Goal: Task Accomplishment & Management: Manage account settings

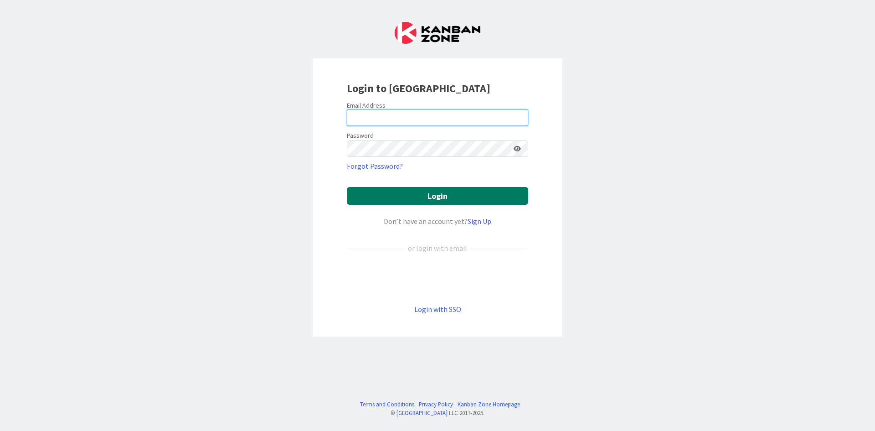
type input "[EMAIL_ADDRESS][DOMAIN_NAME]"
click at [434, 196] on button "Login" at bounding box center [437, 196] width 181 height 18
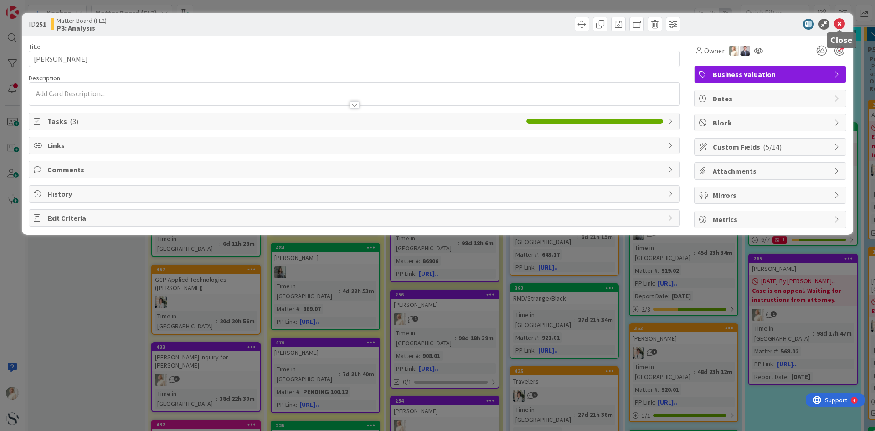
click at [434, 24] on icon at bounding box center [839, 24] width 11 height 11
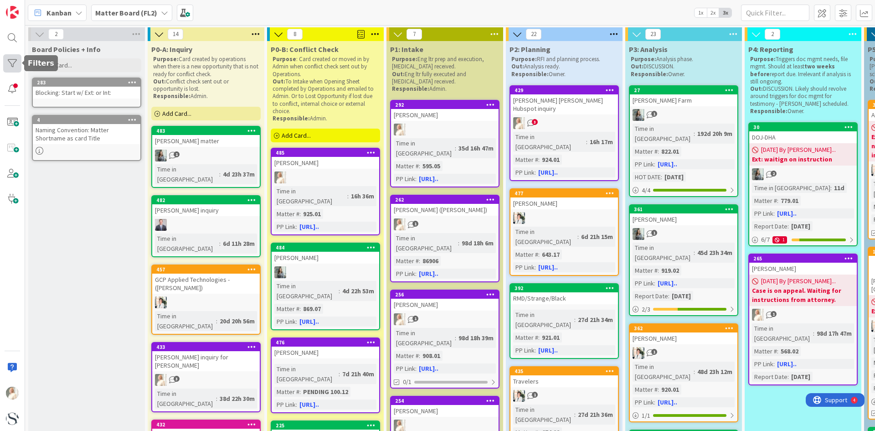
click at [11, 63] on div at bounding box center [12, 63] width 18 height 18
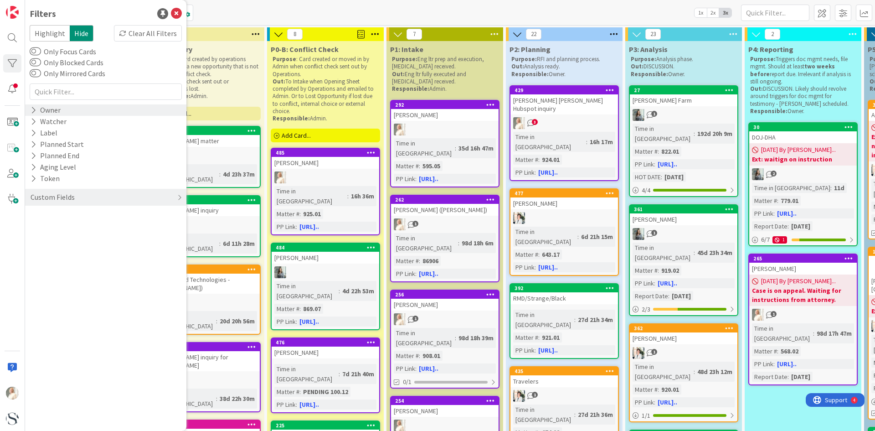
click at [32, 109] on icon at bounding box center [34, 110] width 6 height 8
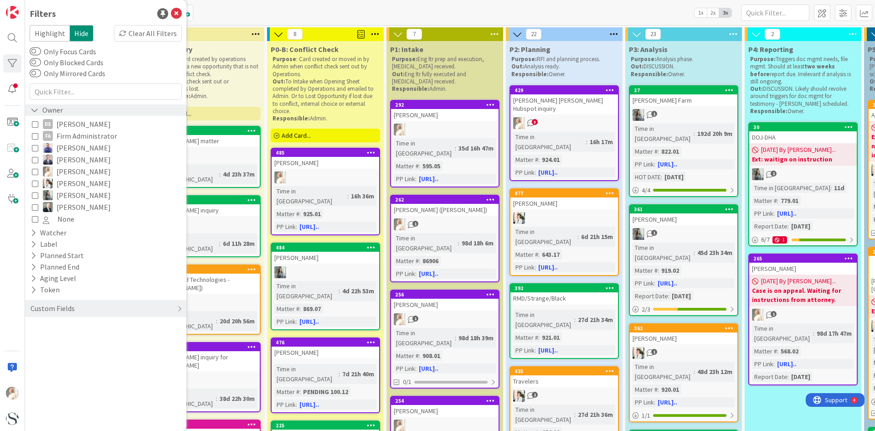
click at [32, 109] on icon at bounding box center [35, 110] width 8 height 8
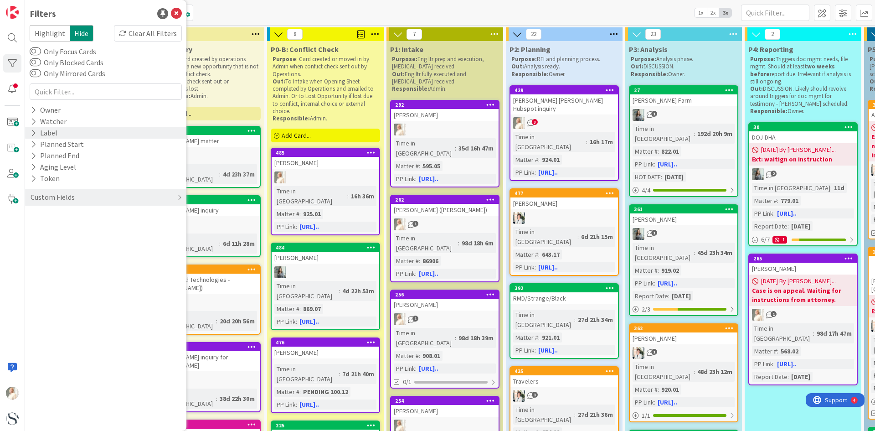
click at [34, 133] on icon at bounding box center [34, 133] width 6 height 8
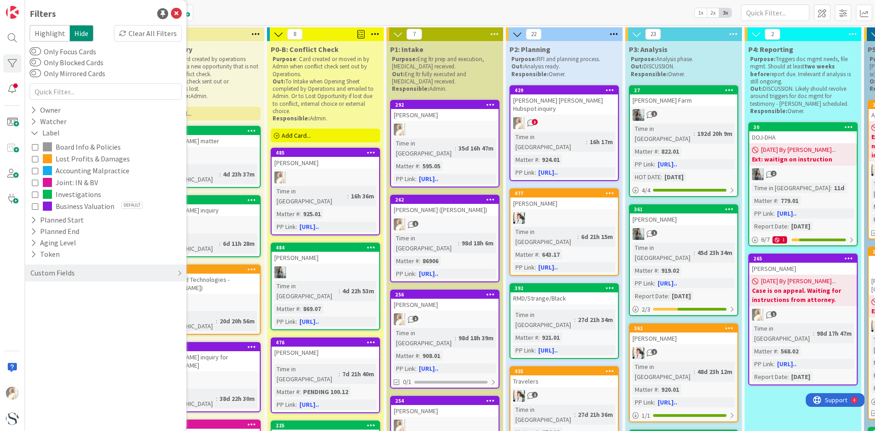
click at [36, 182] on icon at bounding box center [35, 182] width 6 height 6
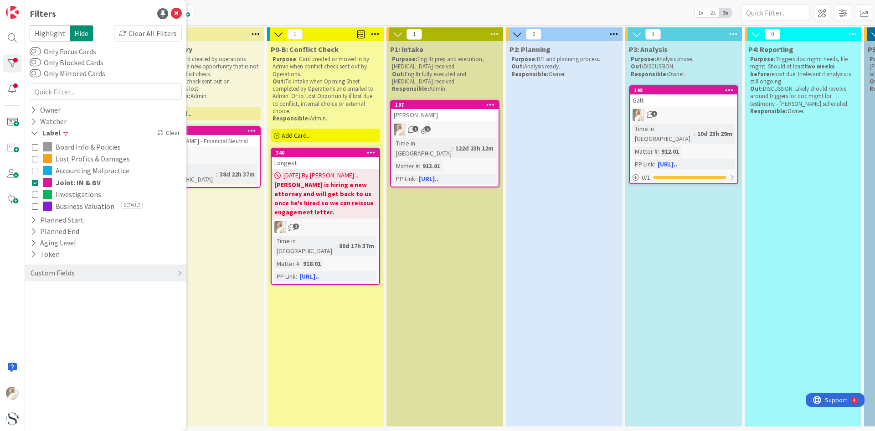
click at [34, 204] on icon at bounding box center [35, 206] width 6 height 6
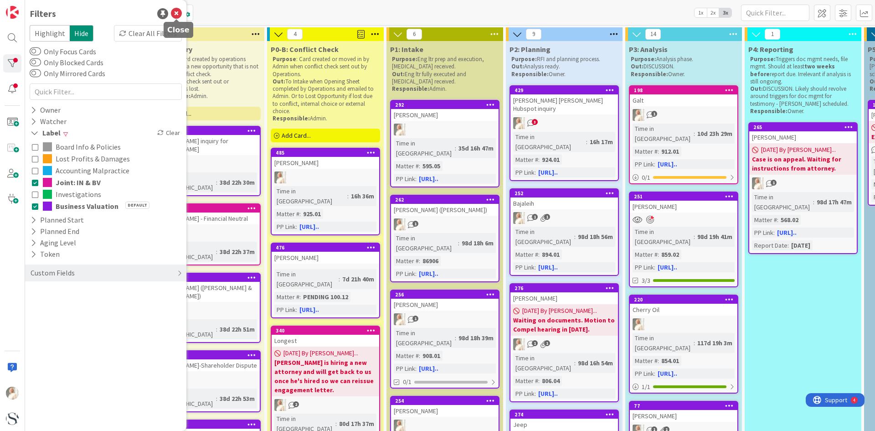
click at [175, 12] on icon at bounding box center [176, 13] width 11 height 11
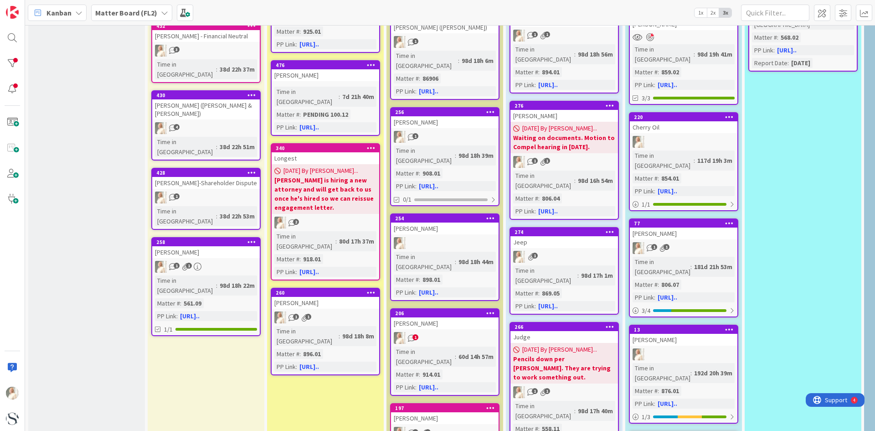
scroll to position [228, 0]
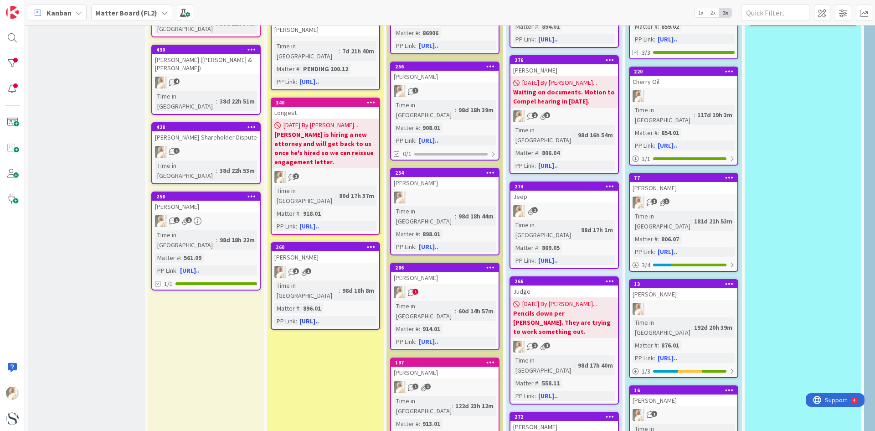
click at [371, 243] on icon at bounding box center [371, 246] width 9 height 6
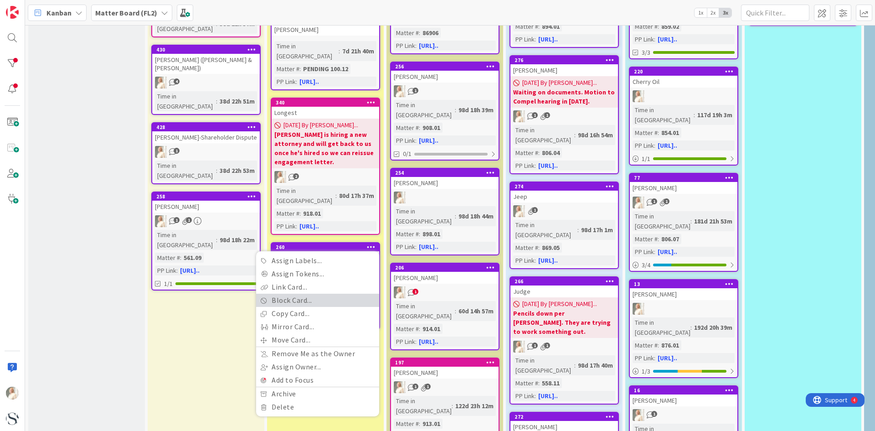
click at [294, 294] on link "Block Card..." at bounding box center [317, 300] width 123 height 13
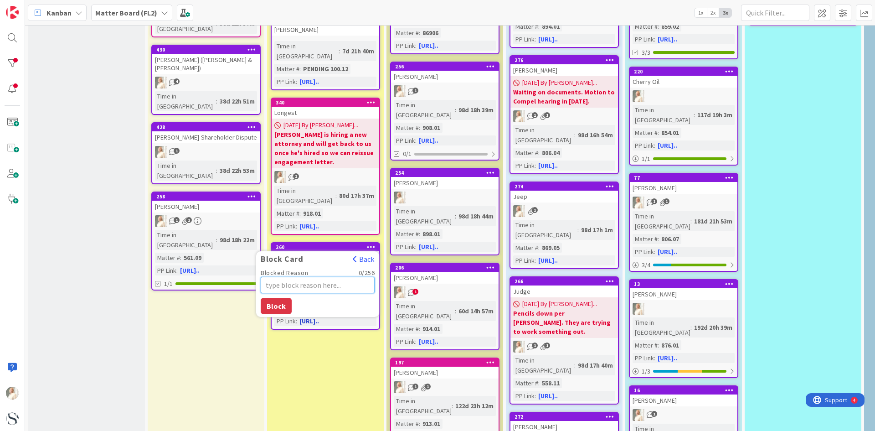
click at [297, 277] on textarea "Blocked Reason" at bounding box center [318, 285] width 114 height 16
type textarea "x"
type textarea "K"
type textarea "x"
type textarea "Ke"
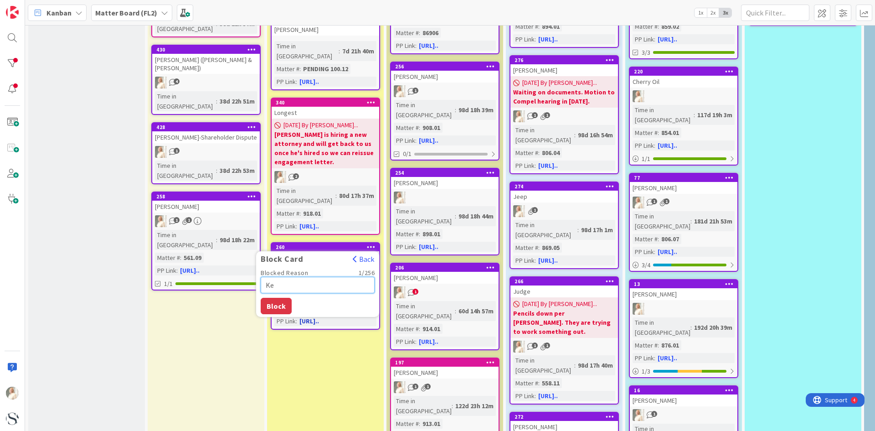
type textarea "x"
type textarea "Kel"
type textarea "x"
type textarea "[PERSON_NAME]"
type textarea "x"
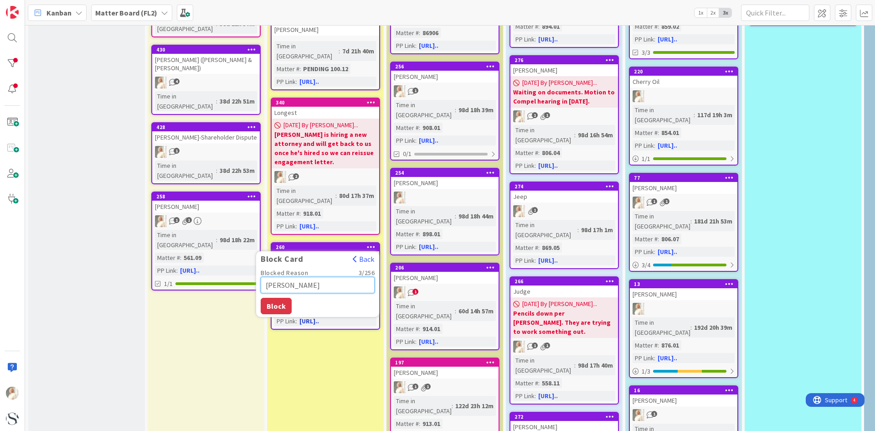
type textarea "[PERSON_NAME]"
type textarea "x"
type textarea "[PERSON_NAME]"
type textarea "x"
type textarea "[PERSON_NAME]"
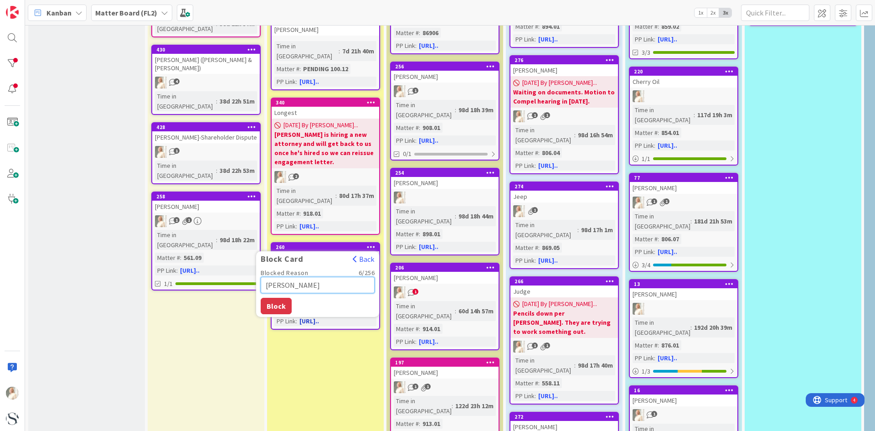
type textarea "x"
type textarea "[PERSON_NAME]"
type textarea "x"
type textarea "[PERSON_NAME]"
type textarea "x"
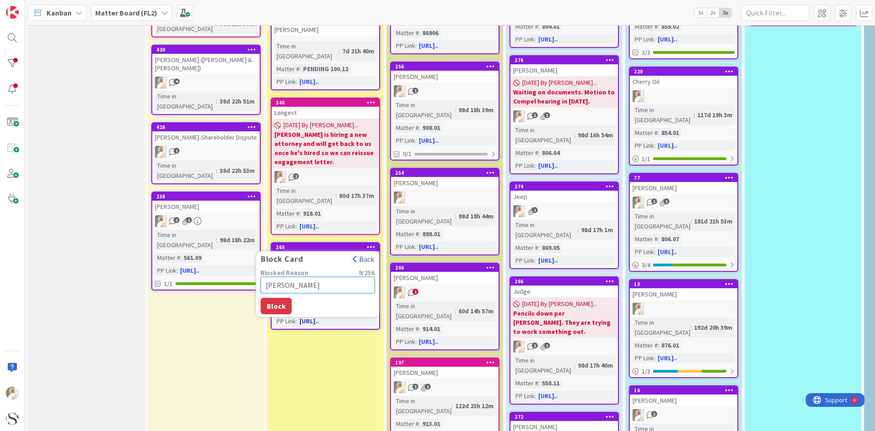
type textarea "[PERSON_NAME]"
type textarea "x"
type textarea "[PERSON_NAME]"
type textarea "x"
type textarea "[PERSON_NAME]"
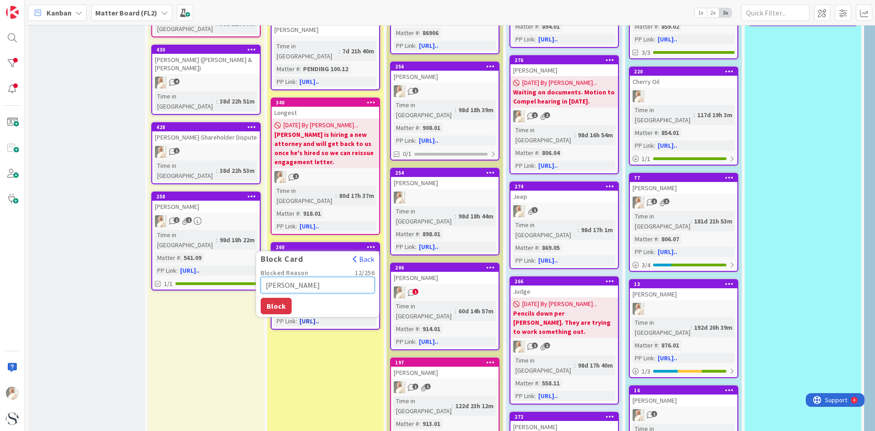
type textarea "x"
type textarea "[PERSON_NAME] i"
type textarea "x"
type textarea "[PERSON_NAME] is"
type textarea "x"
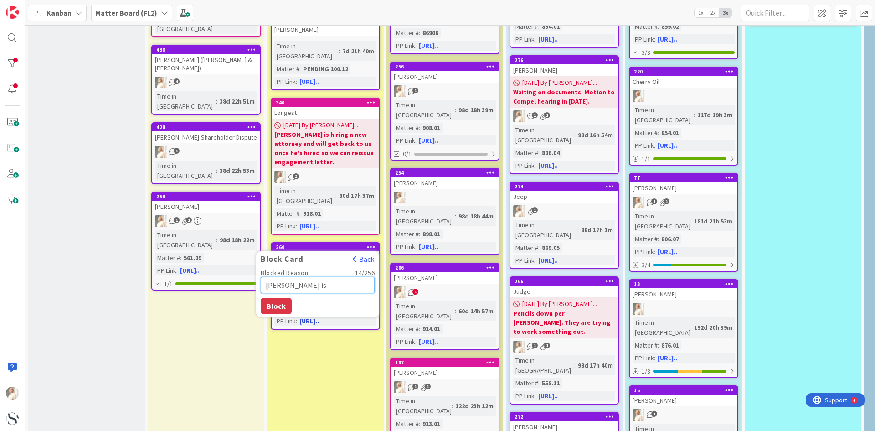
type textarea "[PERSON_NAME] is"
type textarea "x"
type textarea "[PERSON_NAME] is h"
type textarea "x"
type textarea "[PERSON_NAME] is hr"
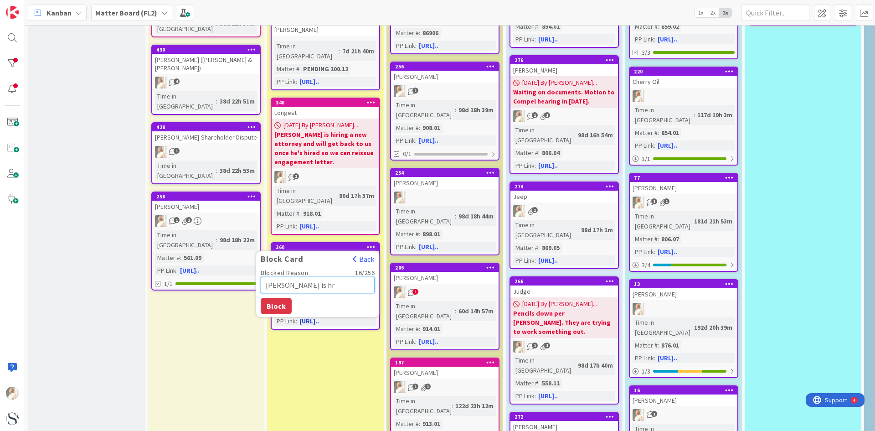
type textarea "x"
type textarea "[PERSON_NAME] is hri"
type textarea "x"
type textarea "[PERSON_NAME] is hr"
type textarea "x"
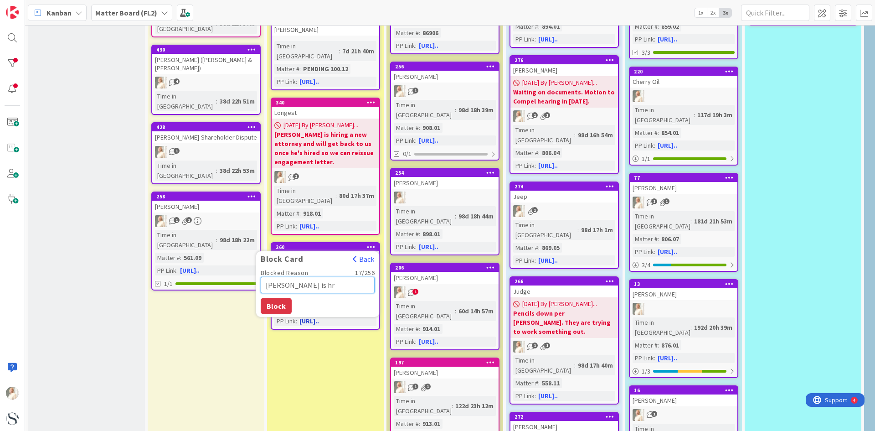
type textarea "[PERSON_NAME] is h"
type textarea "x"
type textarea "[PERSON_NAME] is hi"
type textarea "x"
type textarea "[PERSON_NAME] is hir"
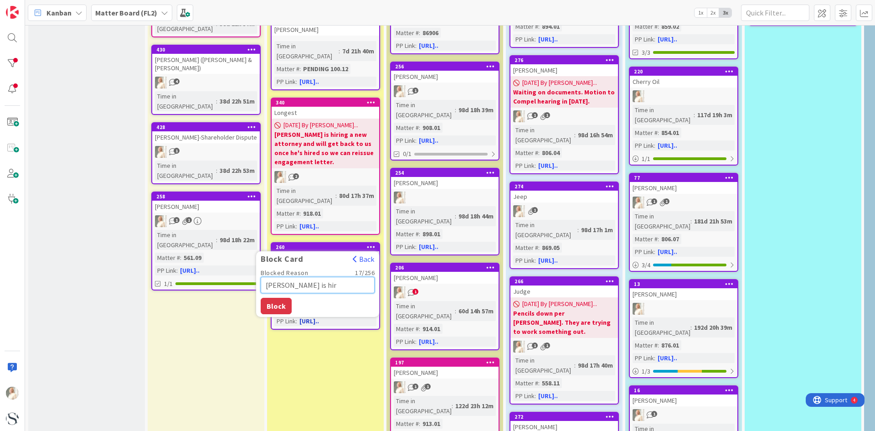
type textarea "x"
type textarea "[PERSON_NAME] is hiri"
type textarea "x"
type textarea "[PERSON_NAME] is hirin"
type textarea "x"
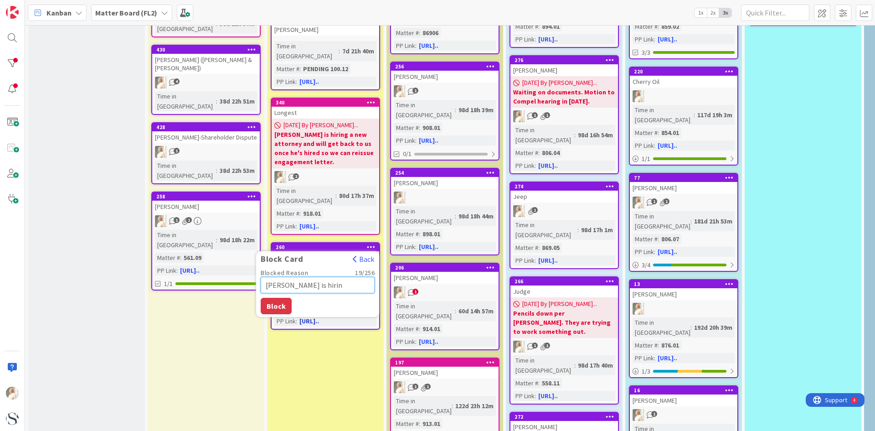
type textarea "[PERSON_NAME] is hiring"
type textarea "x"
type textarea "[PERSON_NAME] is hiring"
type textarea "x"
type textarea "[PERSON_NAME] is hiring a"
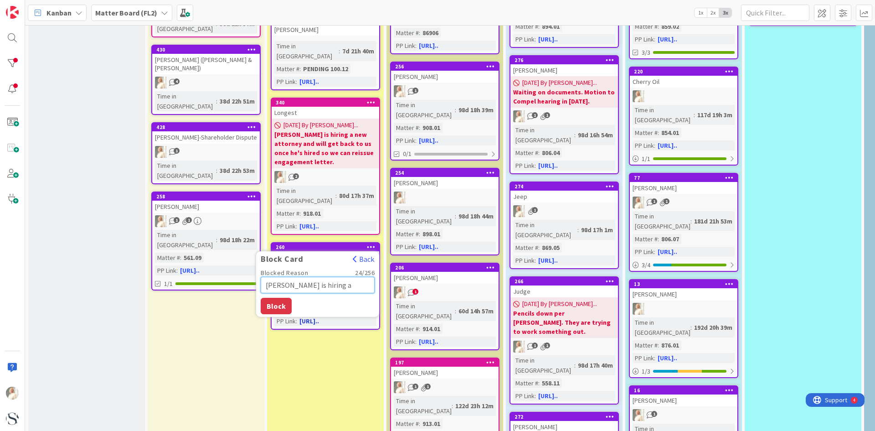
type textarea "x"
type textarea "[PERSON_NAME] is hiring a"
type textarea "x"
type textarea "[PERSON_NAME] is hiring a n"
type textarea "x"
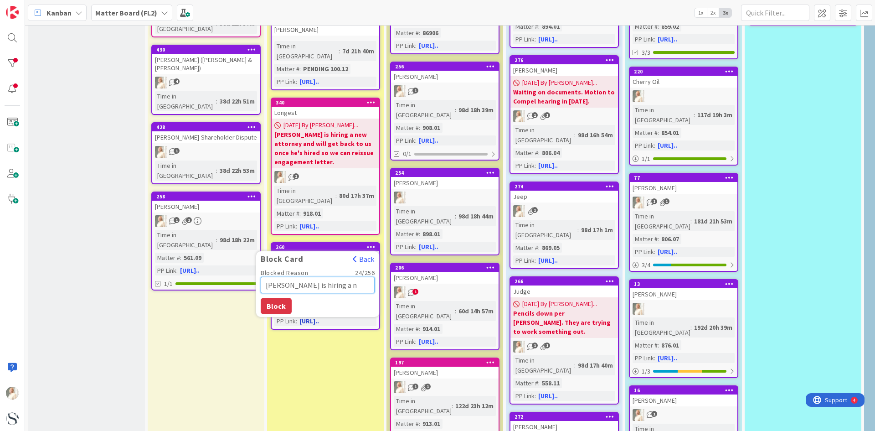
type textarea "[PERSON_NAME] is hiring a ne"
type textarea "x"
type textarea "[PERSON_NAME] is hiring a new"
type textarea "x"
type textarea "[PERSON_NAME] is hiring a new"
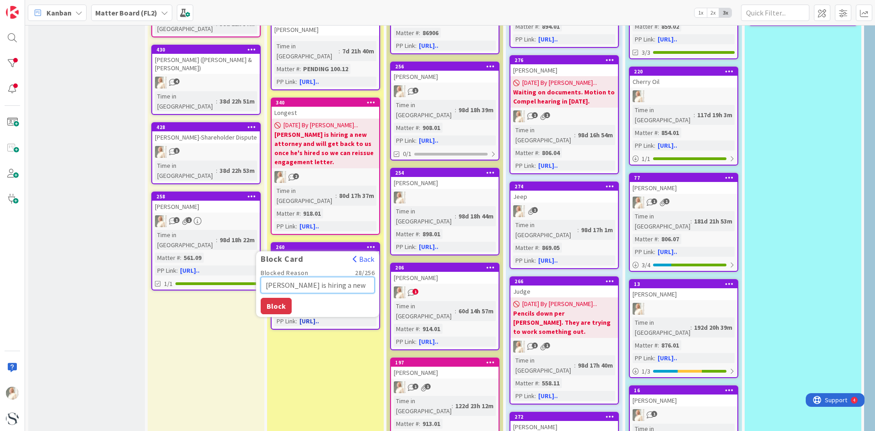
type textarea "x"
type textarea "[PERSON_NAME] is hiring a new a"
type textarea "x"
type textarea "[PERSON_NAME] is hiring a new at"
type textarea "x"
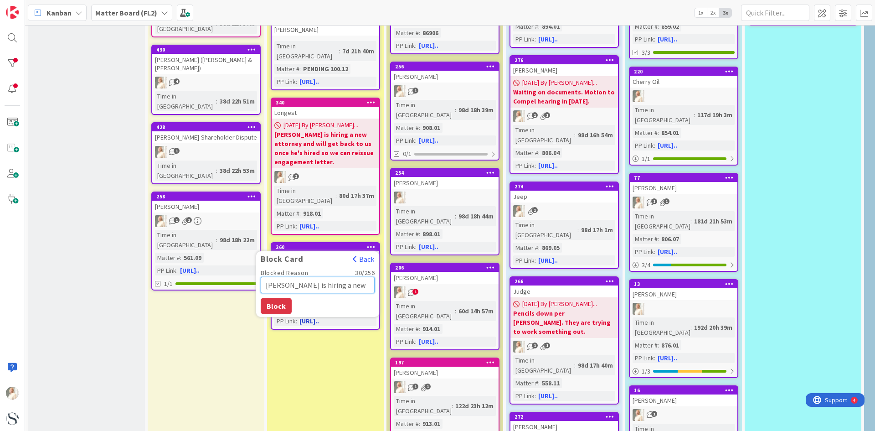
type textarea "[PERSON_NAME] is hiring a new att"
type textarea "x"
type textarea "[PERSON_NAME] is hiring a new atto"
type textarea "x"
type textarea "[PERSON_NAME] is hiring a new attor"
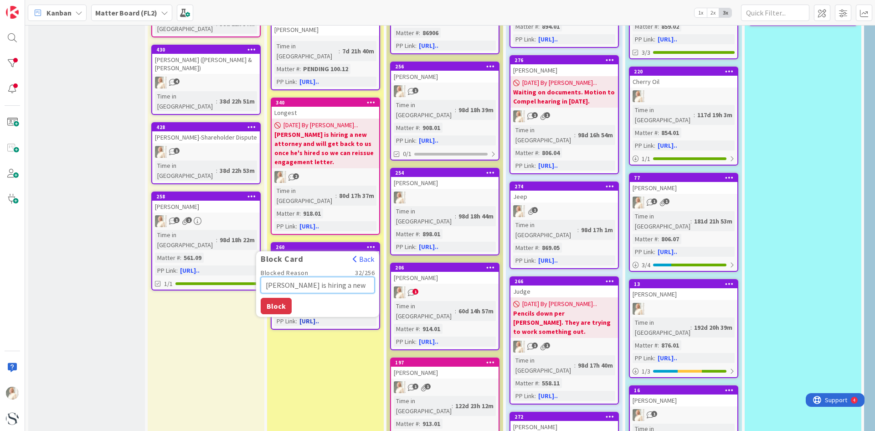
type textarea "x"
type textarea "[PERSON_NAME] is hiring a new attorn"
type textarea "x"
type textarea "[PERSON_NAME] is hiring a new attorne"
type textarea "x"
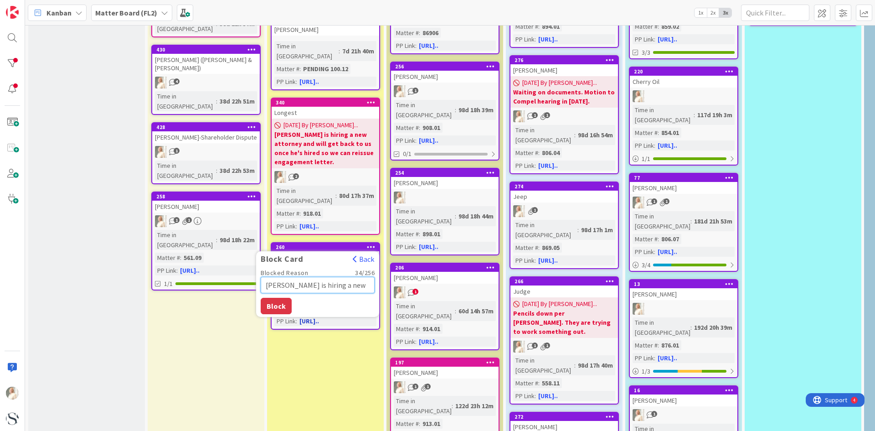
type textarea "[PERSON_NAME] is hiring a new attorney"
type textarea "x"
type textarea "[PERSON_NAME] is hiring a new attorney."
type textarea "x"
type textarea "[PERSON_NAME] is hiring a new attorney."
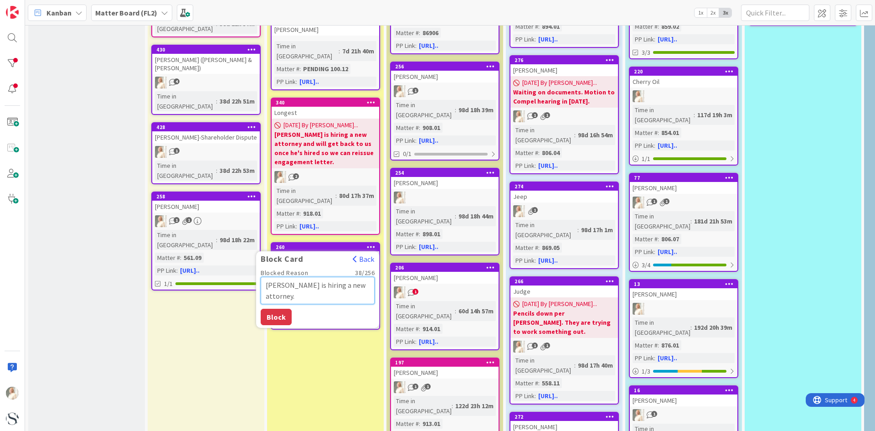
type textarea "x"
type textarea "[PERSON_NAME] is hiring a new attorney. N"
type textarea "x"
type textarea "[PERSON_NAME] is hiring a new attorney. No"
type textarea "x"
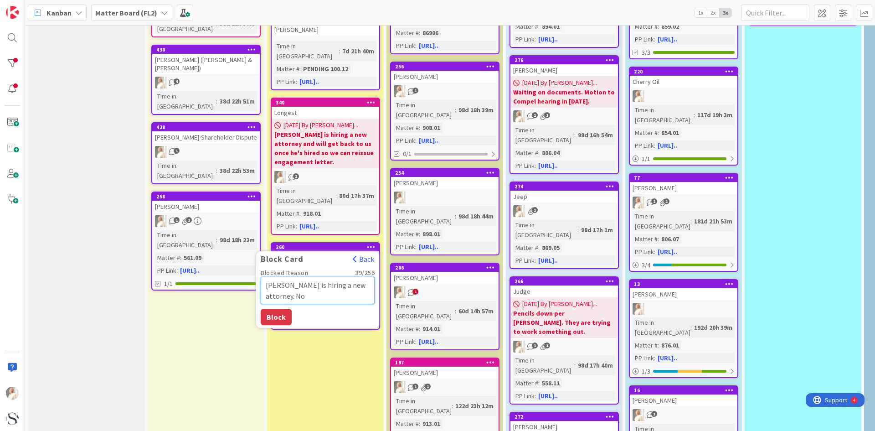
type textarea "[PERSON_NAME] is hiring a new attorney. Not"
type textarea "x"
type textarea "[PERSON_NAME] is hiring a new attorney. Not"
type textarea "x"
type textarea "[PERSON_NAME] is hiring a new attorney. Not s"
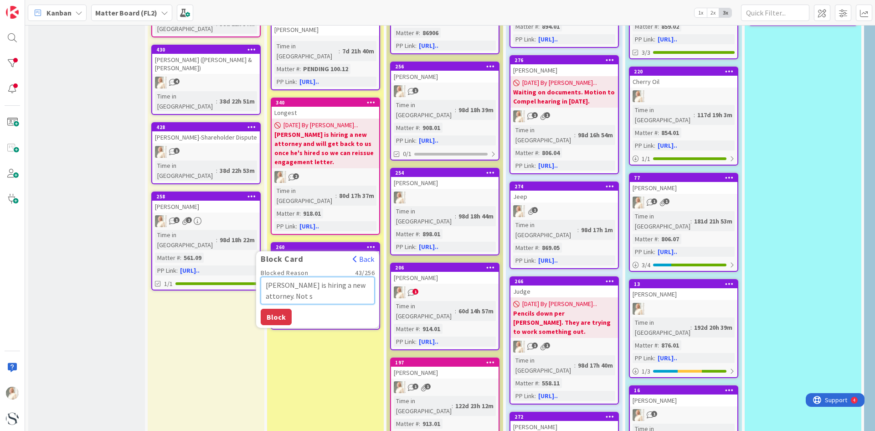
type textarea "x"
type textarea "[PERSON_NAME] is hiring a new attorney. Not su"
type textarea "x"
type textarea "[PERSON_NAME] is hiring a new attorney. Not sur"
type textarea "x"
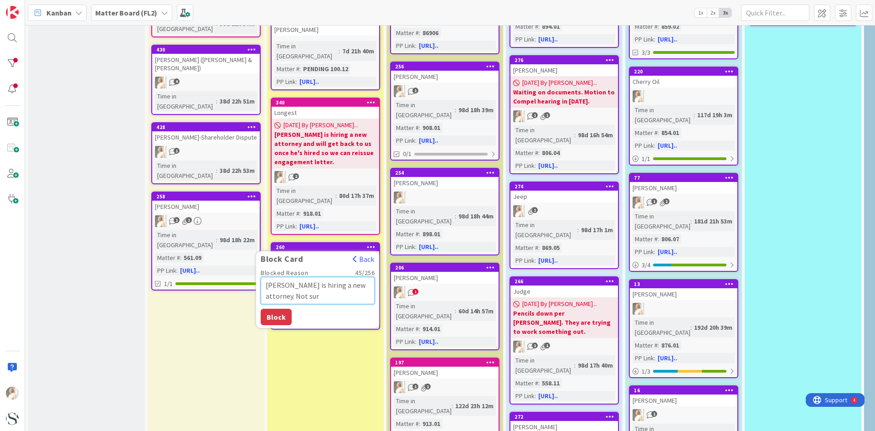
type textarea "[PERSON_NAME] is hiring a new attorney. Not sure"
type textarea "x"
type textarea "[PERSON_NAME] is hiring a new attorney. Not sure"
type textarea "x"
type textarea "[PERSON_NAME] is hiring a new attorney. Not sure i"
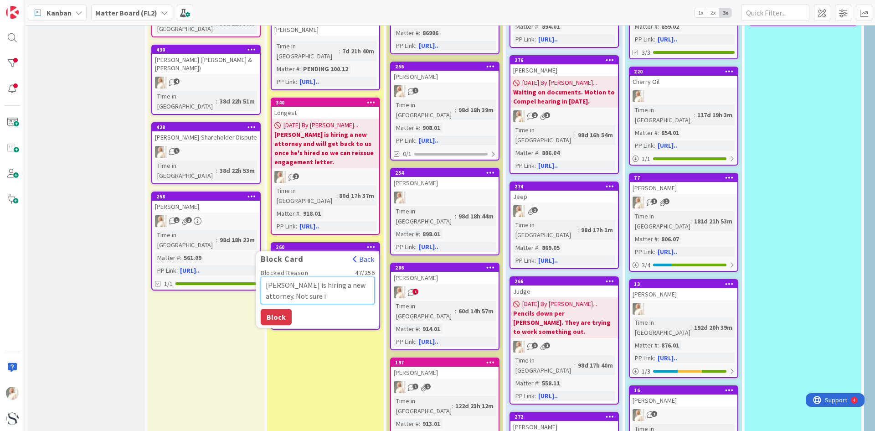
type textarea "x"
type textarea "[PERSON_NAME] is hiring a new attorney. Not sure if"
type textarea "x"
type textarea "[PERSON_NAME] is hiring a new attorney. Not sure if"
type textarea "x"
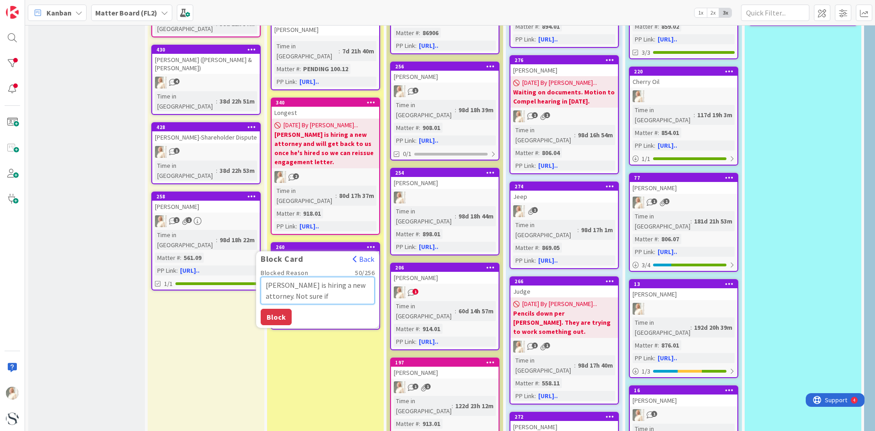
type textarea "[PERSON_NAME] is hiring a new attorney. Not sure if w"
type textarea "x"
type textarea "[PERSON_NAME] is hiring a new attorney. Not sure if we"
type textarea "x"
type textarea "[PERSON_NAME] is hiring a new attorney. Not sure if we"
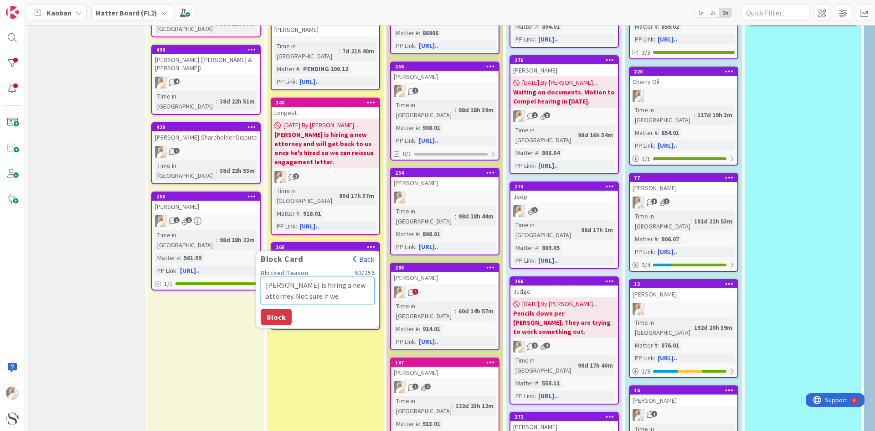
type textarea "x"
type textarea "[PERSON_NAME] is hiring a new attorney. Not sure if we w"
type textarea "x"
type textarea "[PERSON_NAME] is hiring a new attorney. Not sure if we wi"
type textarea "x"
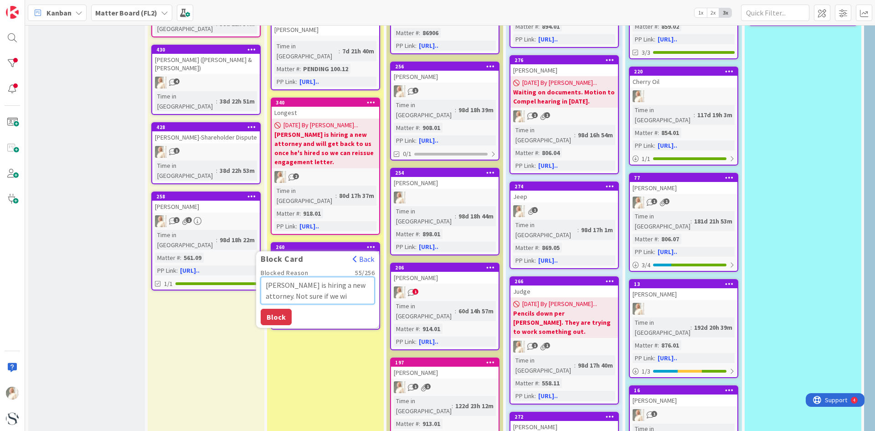
type textarea "[PERSON_NAME] is hiring a new attorney. Not sure if we wil"
type textarea "x"
type textarea "[PERSON_NAME] is hiring a new attorney. Not sure if we will"
type textarea "x"
type textarea "[PERSON_NAME] is hiring a new attorney. Not sure if we will"
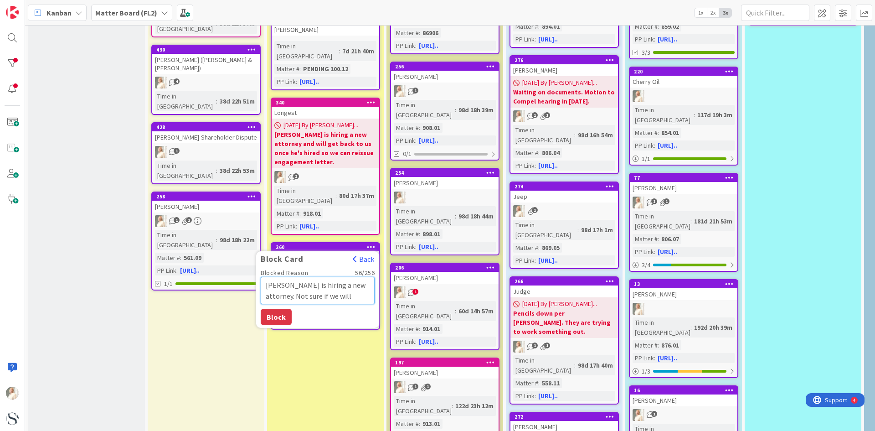
type textarea "x"
type textarea "[PERSON_NAME] is hiring a new attorney. Not sure if we will s"
type textarea "x"
type textarea "[PERSON_NAME] is hiring a new attorney. Not sure if we will st"
type textarea "x"
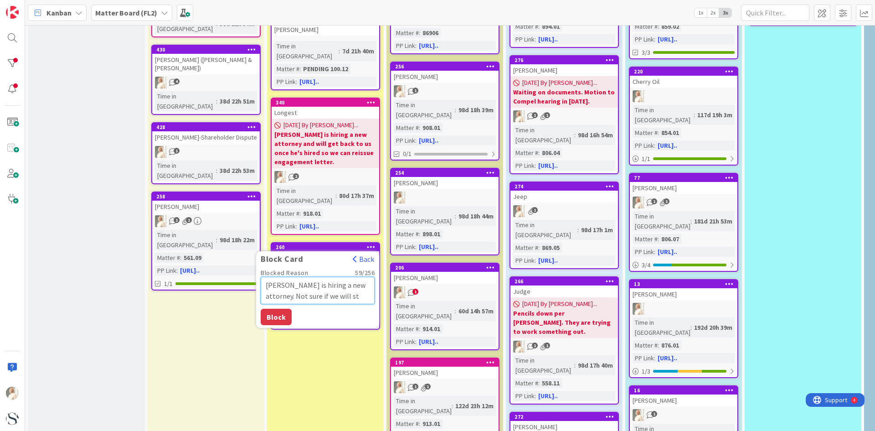
type textarea "[PERSON_NAME] is hiring a new attorney. Not sure if we will sti"
type textarea "x"
type textarea "[PERSON_NAME] is hiring a new attorney. Not sure if we will stil"
type textarea "x"
type textarea "[PERSON_NAME] is hiring a new attorney. Not sure if we will still"
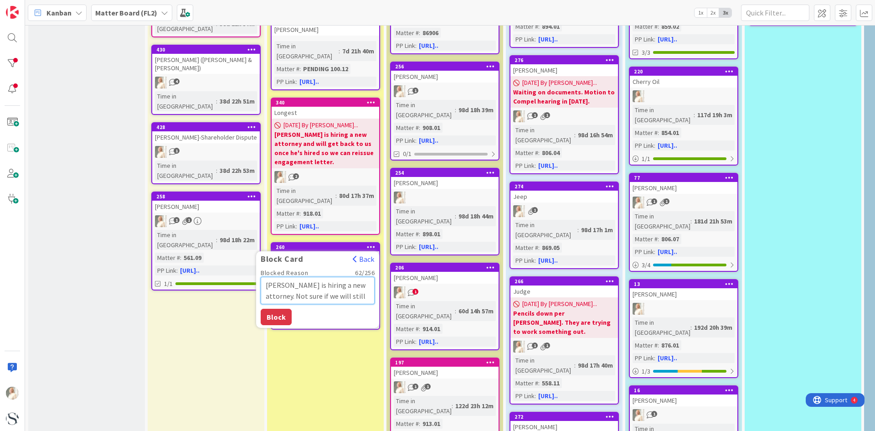
type textarea "x"
type textarea "[PERSON_NAME] is hiring a new attorney. Not sure if we will still"
type textarea "x"
type textarea "[PERSON_NAME] is hiring a new attorney. Not sure if we will still b"
type textarea "x"
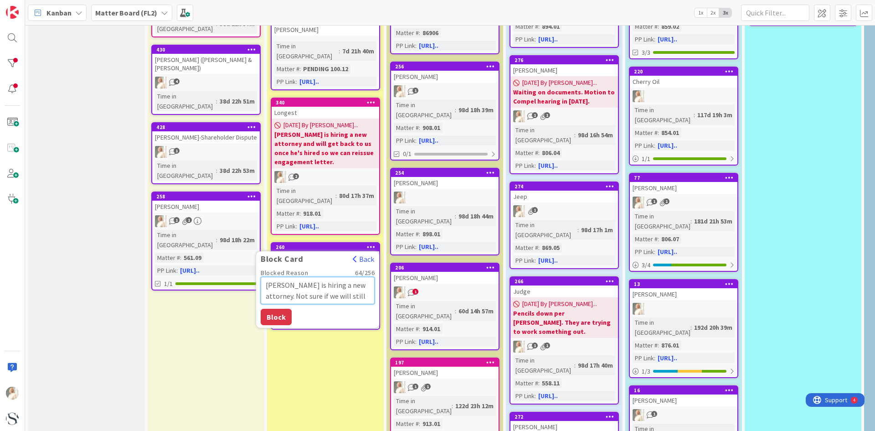
type textarea "[PERSON_NAME] is hiring a new attorney. Not sure if we will still be"
type textarea "x"
type textarea "[PERSON_NAME] is hiring a new attorney. Not sure if we will still be"
type textarea "x"
type textarea "[PERSON_NAME] is hiring a new attorney. Not sure if we will still be"
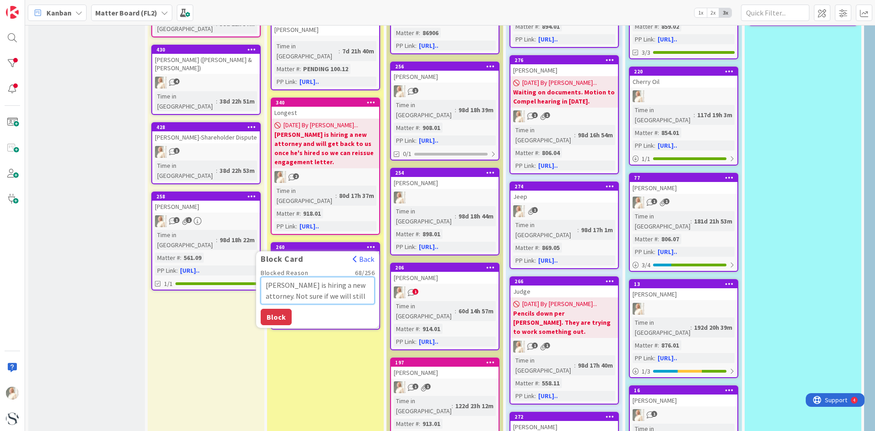
type textarea "x"
type textarea "[PERSON_NAME] is hiring a new attorney. Not sure if we will still be i"
type textarea "x"
type textarea "[PERSON_NAME] is hiring a new attorney. Not sure if we will still be"
type textarea "x"
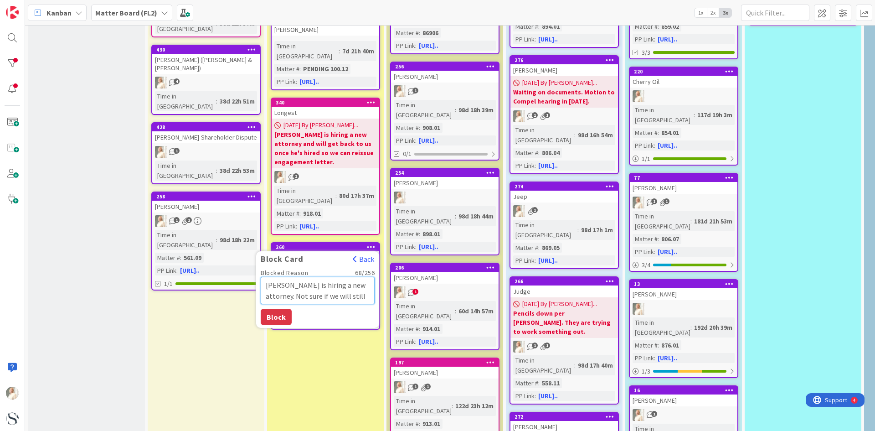
type textarea "[PERSON_NAME] is hiring a new attorney. Not sure if we will still be h"
type textarea "x"
type textarea "[PERSON_NAME] is hiring a new attorney. Not sure if we will still be hi"
type textarea "x"
type textarea "[PERSON_NAME] is hiring a new attorney. Not sure if we will still be hir"
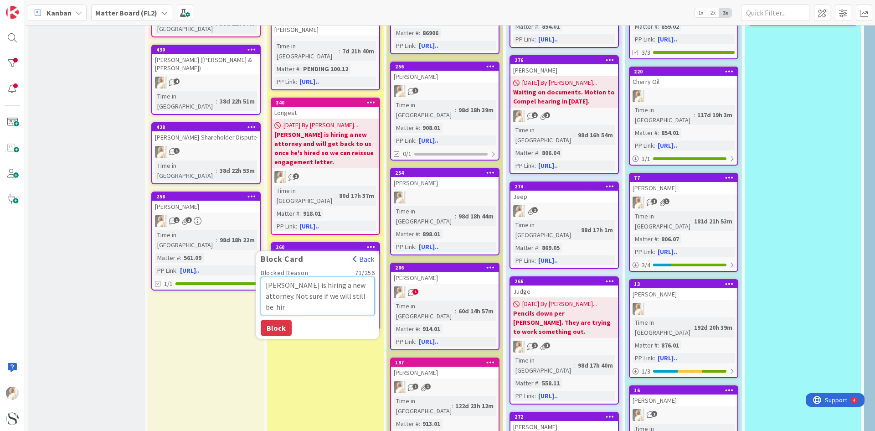
type textarea "x"
type textarea "[PERSON_NAME] is hiring a new attorney. Not sure if we will still be hire"
type textarea "x"
type textarea "[PERSON_NAME] is hiring a new attorney. Not sure if we will still be hired"
type textarea "x"
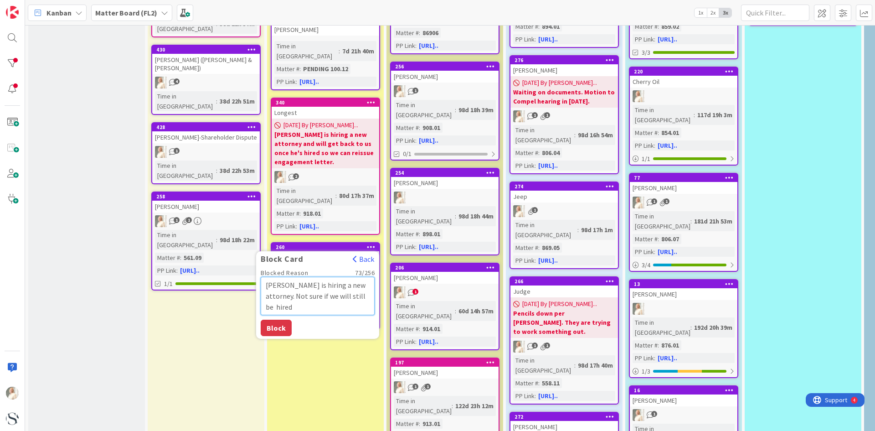
type textarea "[PERSON_NAME] is hiring a new attorney. Not sure if we will still be hired."
click at [273, 320] on button "Block" at bounding box center [276, 328] width 31 height 16
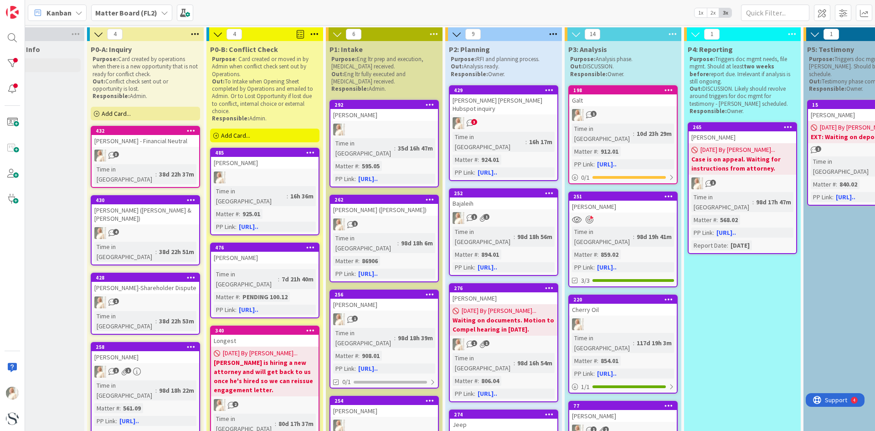
scroll to position [0, 0]
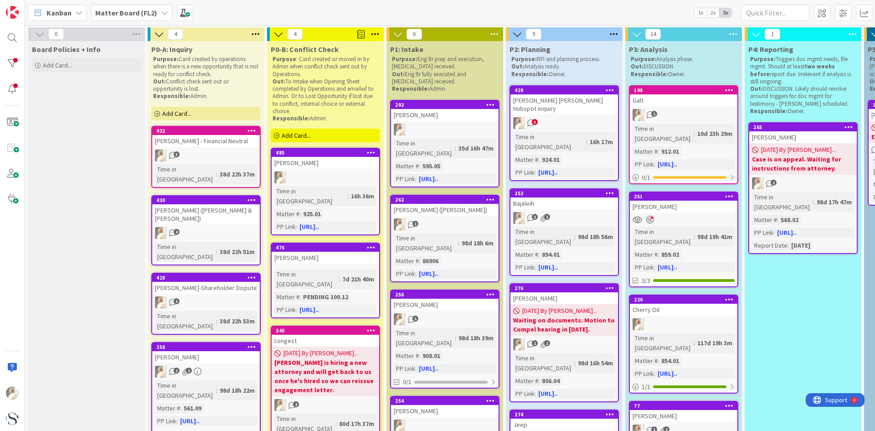
click at [176, 154] on span "3" at bounding box center [177, 154] width 6 height 6
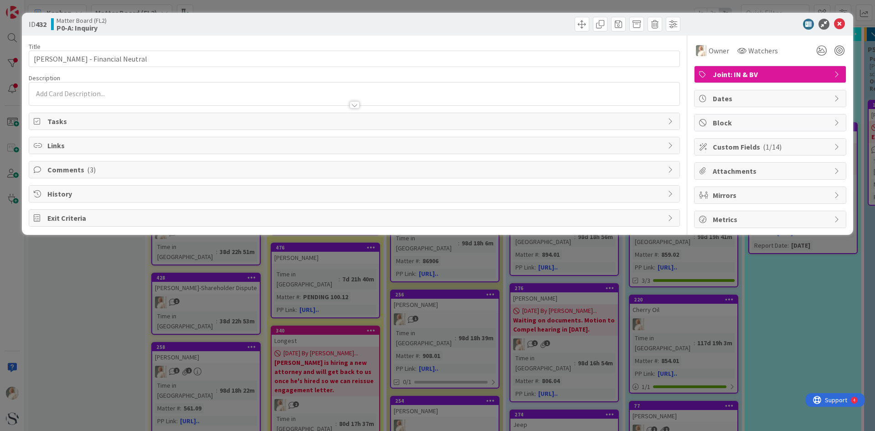
click at [84, 174] on span "Comments ( 3 )" at bounding box center [355, 169] width 616 height 11
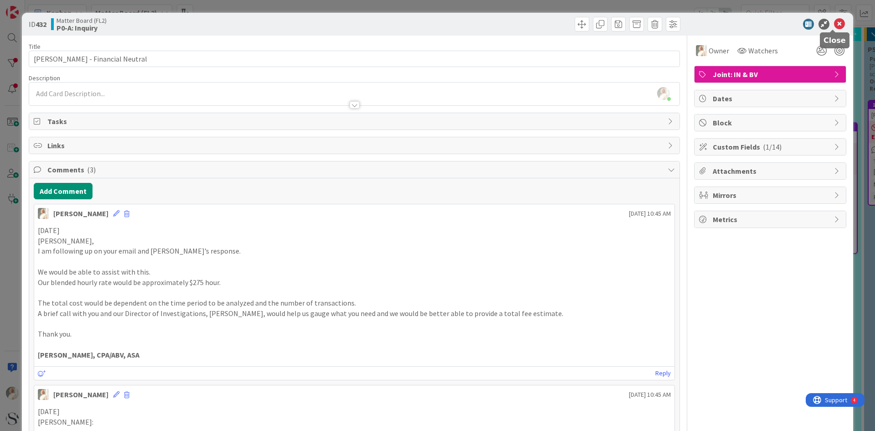
click at [434, 21] on icon at bounding box center [839, 24] width 11 height 11
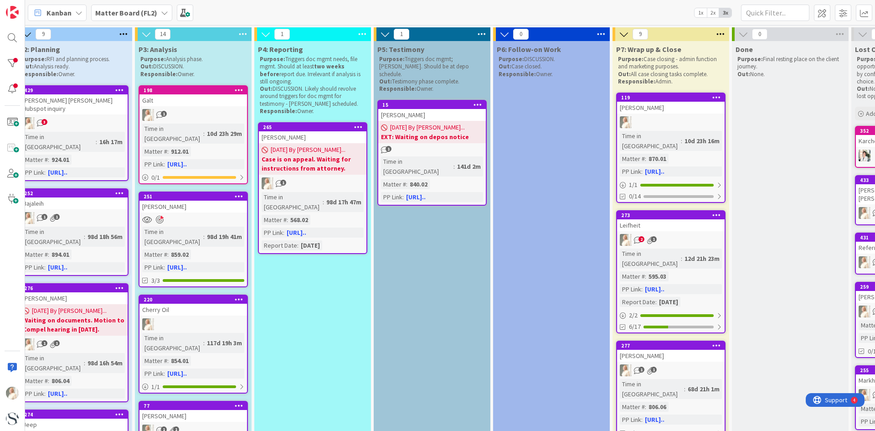
scroll to position [0, 499]
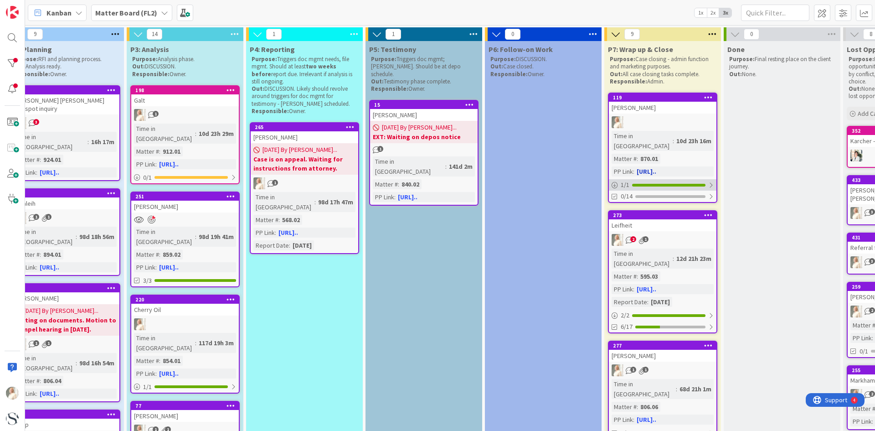
click at [434, 182] on icon at bounding box center [615, 185] width 6 height 6
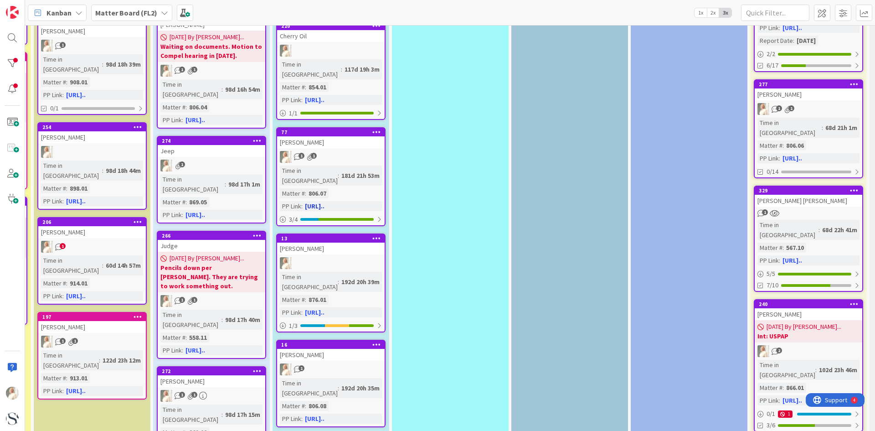
scroll to position [319, 353]
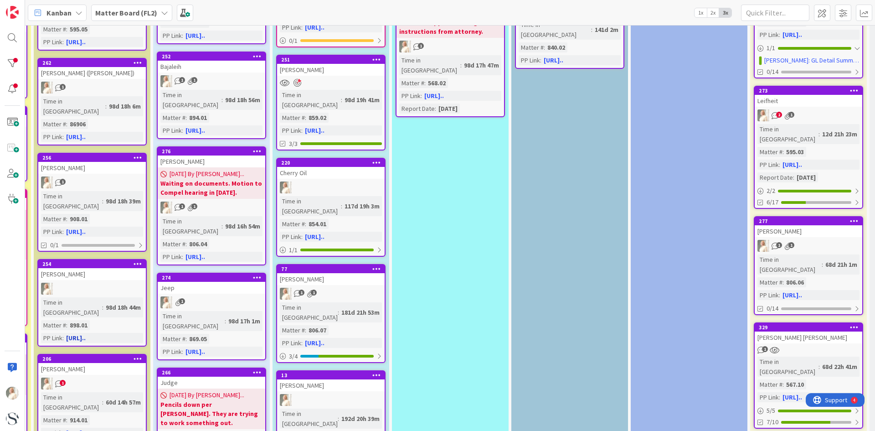
click at [81, 297] on div "Time in Column : 98d 18h 44m Matter # : 898.01 PP Link : [URL].." at bounding box center [92, 320] width 102 height 46
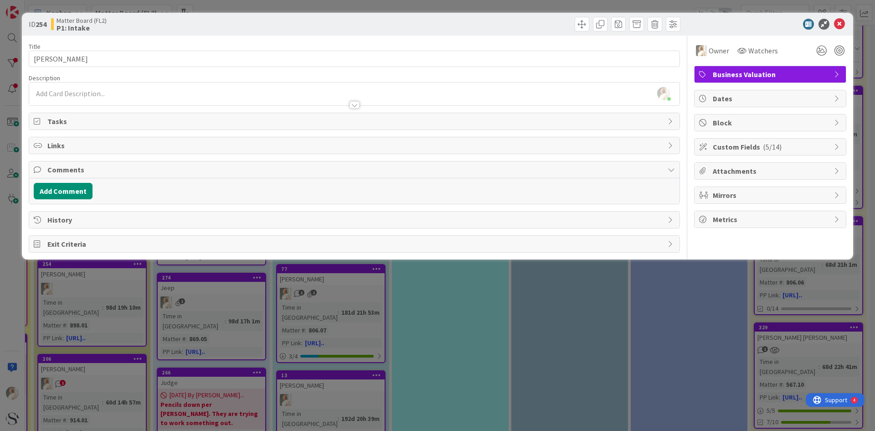
click at [434, 124] on span "Block" at bounding box center [771, 122] width 117 height 11
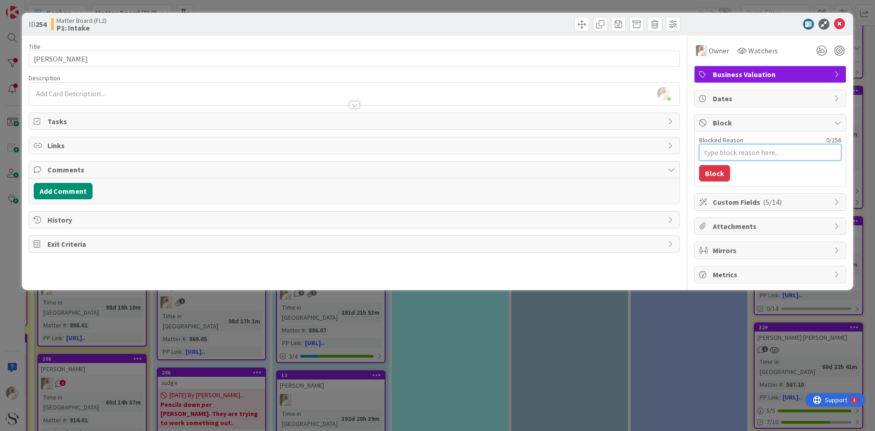
click at [434, 147] on textarea "Blocked Reason" at bounding box center [770, 152] width 142 height 16
type textarea "x"
type textarea "W"
type textarea "x"
type textarea "Wa"
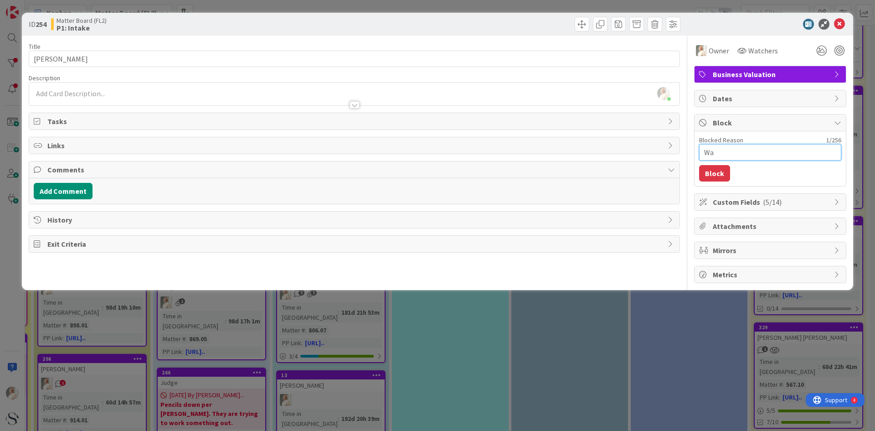
type textarea "x"
type textarea "Wai"
type textarea "x"
type textarea "Wait"
type textarea "x"
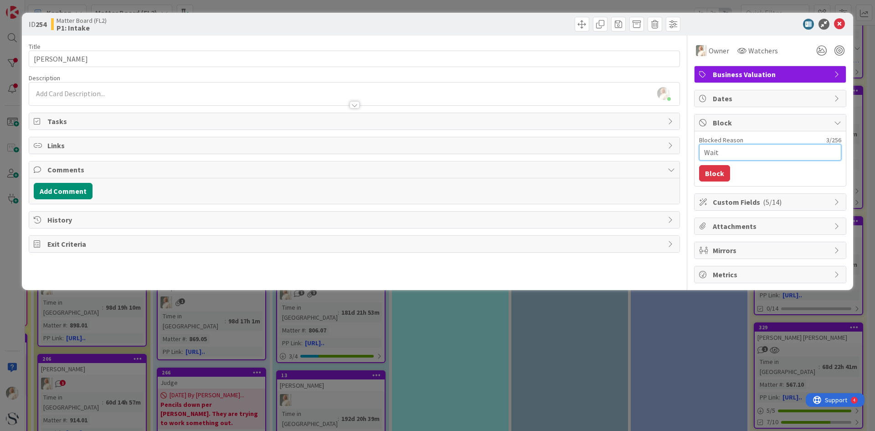
type textarea "Waiti"
type textarea "x"
type textarea "Waitin"
type textarea "x"
type textarea "Waiting"
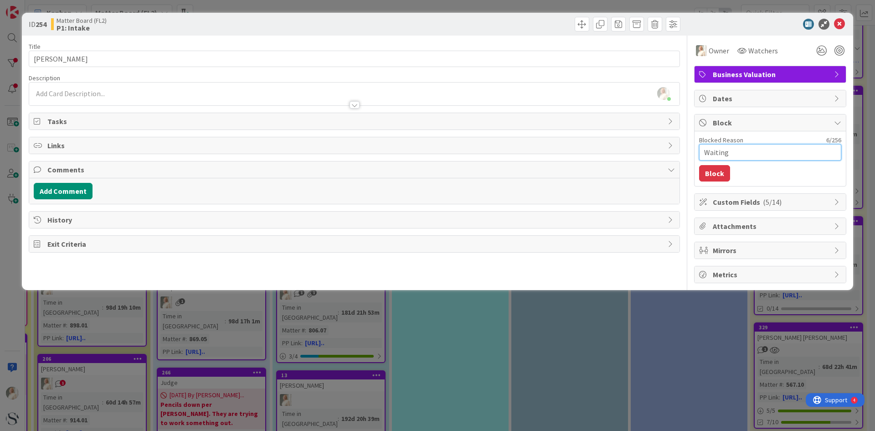
type textarea "x"
type textarea "Waiting"
type textarea "x"
type textarea "Waiting t"
type textarea "x"
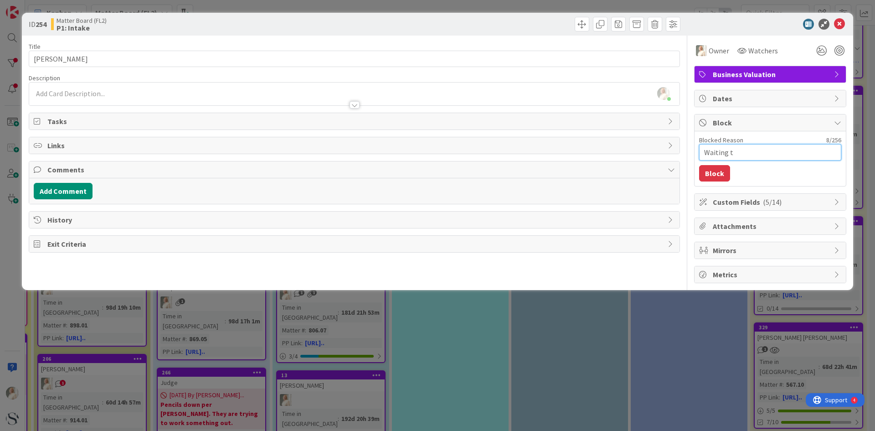
type textarea "Waiting to"
type textarea "x"
type textarea "Waiting to"
type textarea "x"
type textarea "Waiting to h"
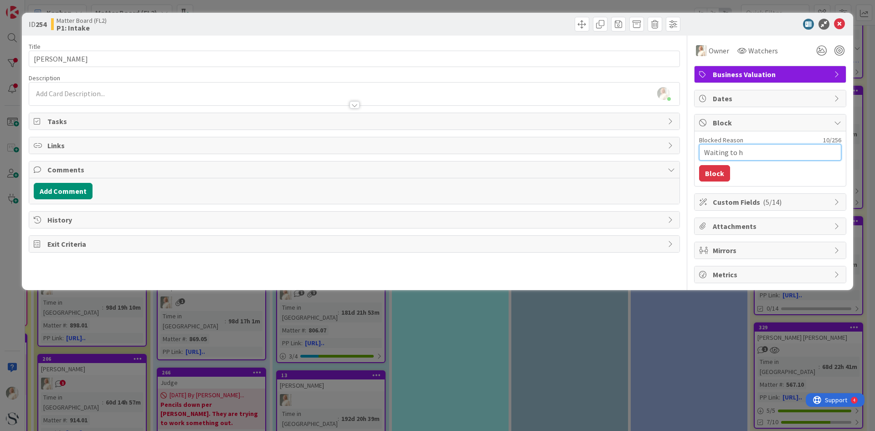
type textarea "x"
type textarea "Waiting to hea"
type textarea "x"
type textarea "Waiting to hear"
type textarea "x"
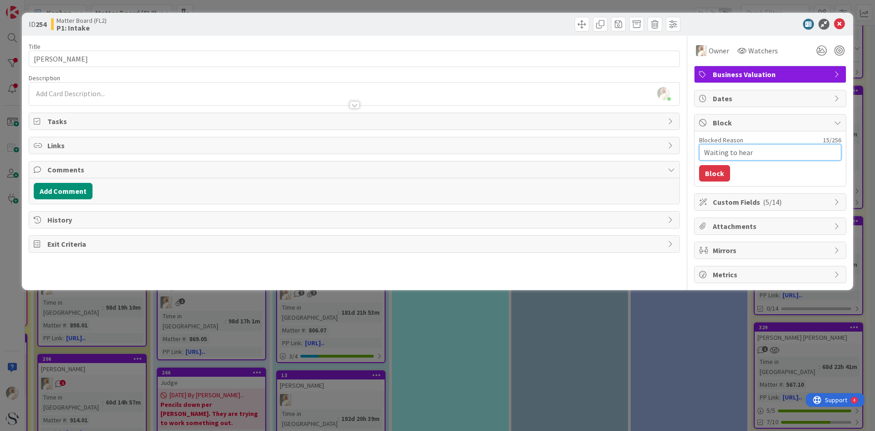
type textarea "Waiting to hea"
type textarea "x"
type textarea "Waiting to hear"
type textarea "x"
type textarea "Waiting to hear"
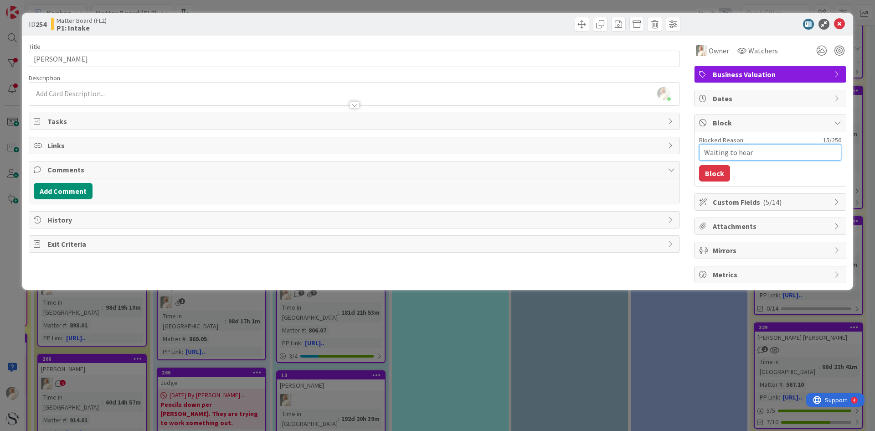
type textarea "x"
type textarea "Waiting to hear f"
type textarea "x"
type textarea "Waiting to hear fr"
type textarea "x"
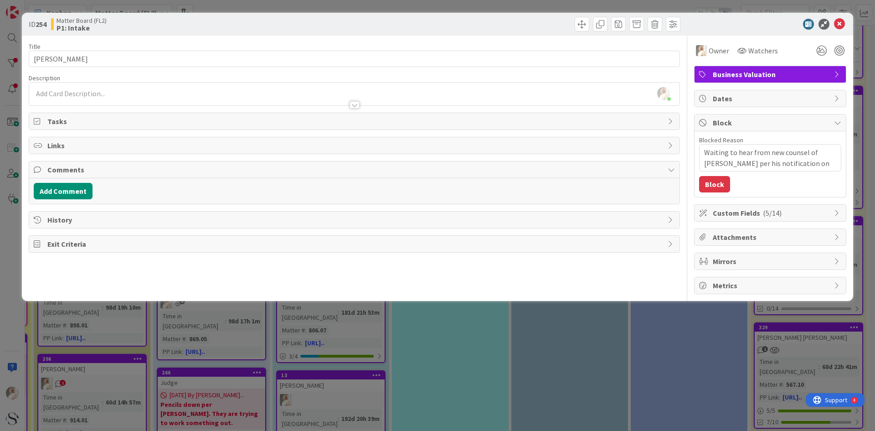
click at [434, 181] on button "Block" at bounding box center [714, 184] width 31 height 16
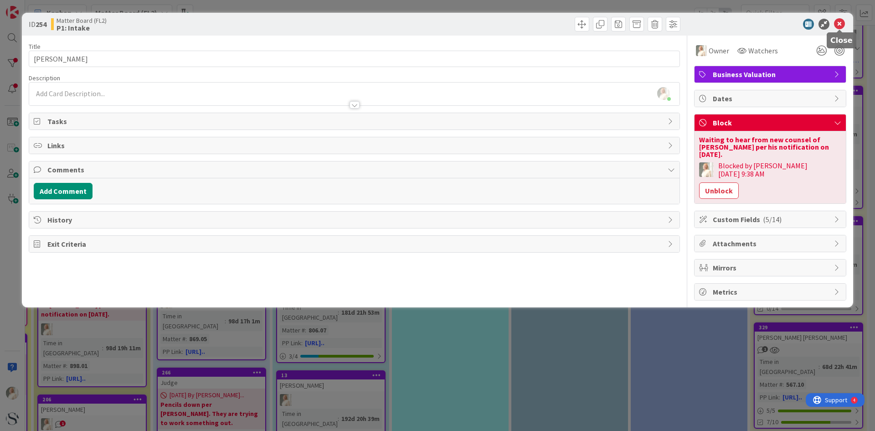
click at [434, 23] on icon at bounding box center [839, 24] width 11 height 11
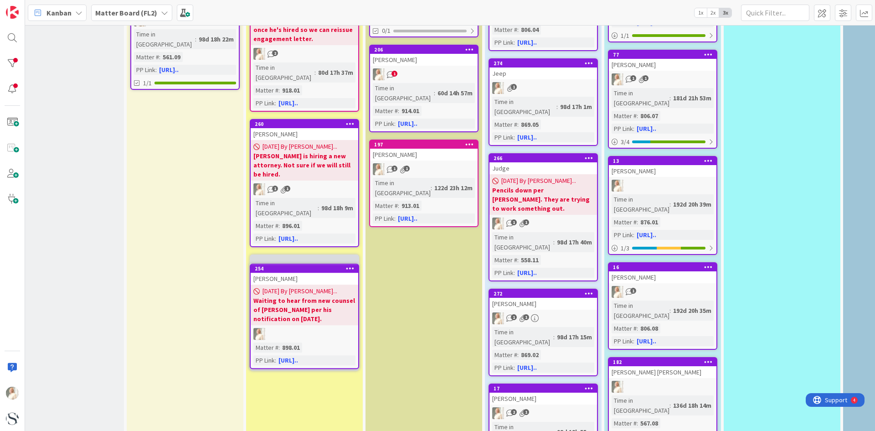
scroll to position [354, 21]
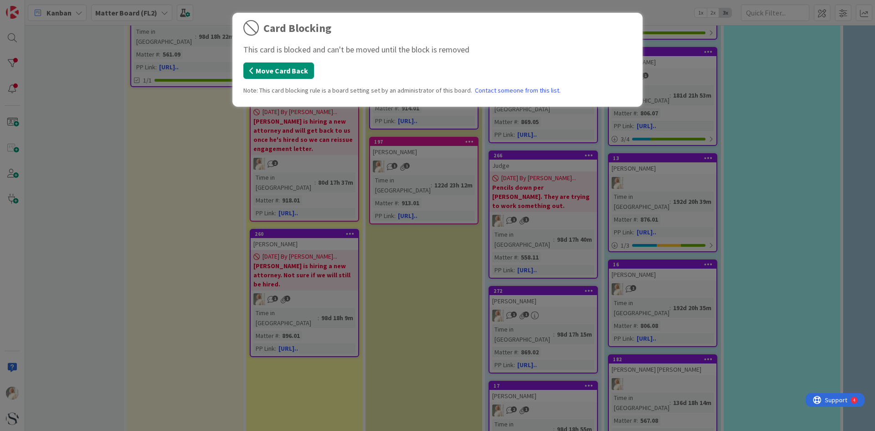
click at [289, 72] on button "Move Card Back" at bounding box center [278, 70] width 71 height 16
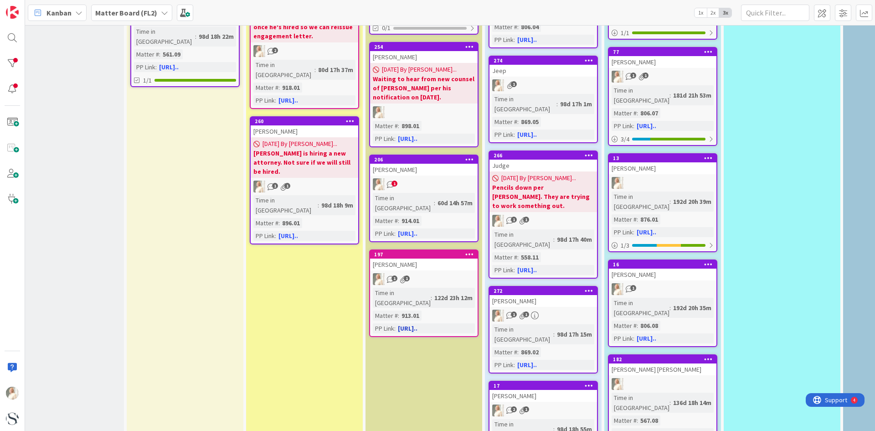
scroll to position [217, 21]
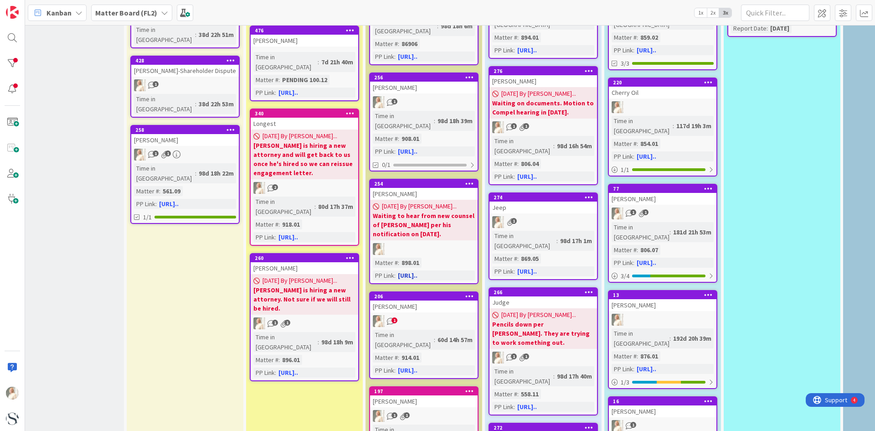
click at [430, 212] on link "254 [PERSON_NAME] [DATE] By [PERSON_NAME]... Waiting to hear from new counsel o…" at bounding box center [423, 231] width 109 height 105
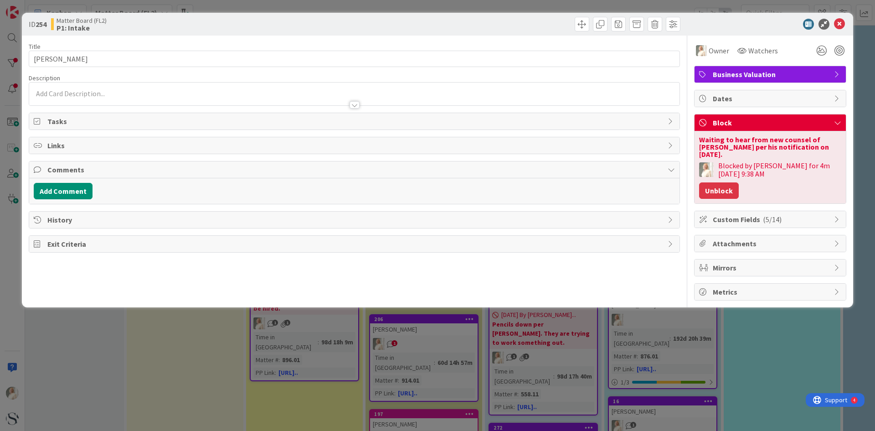
click at [434, 182] on button "Unblock" at bounding box center [719, 190] width 40 height 16
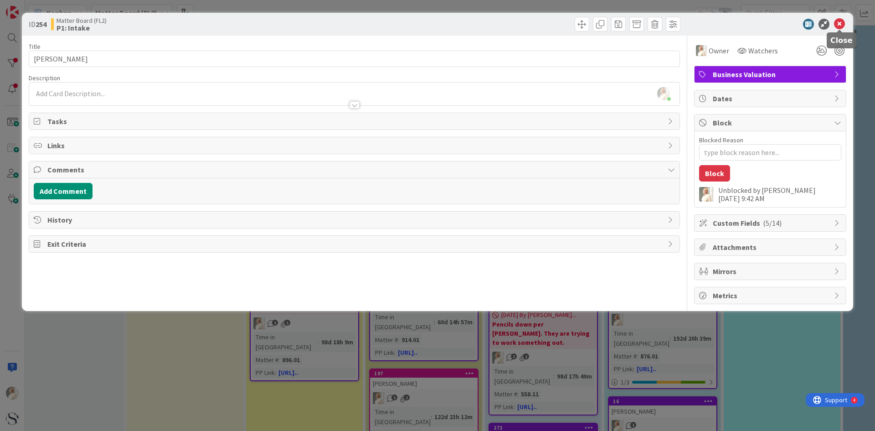
click at [434, 21] on icon at bounding box center [839, 24] width 11 height 11
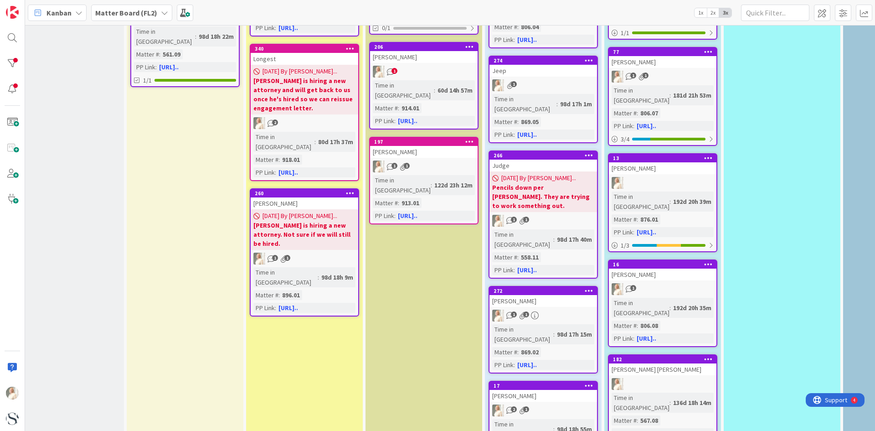
scroll to position [126, 21]
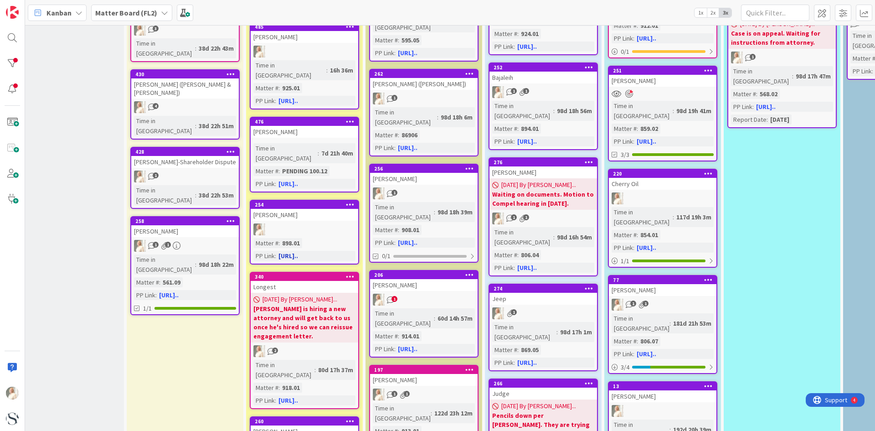
click at [317, 223] on div at bounding box center [305, 229] width 108 height 12
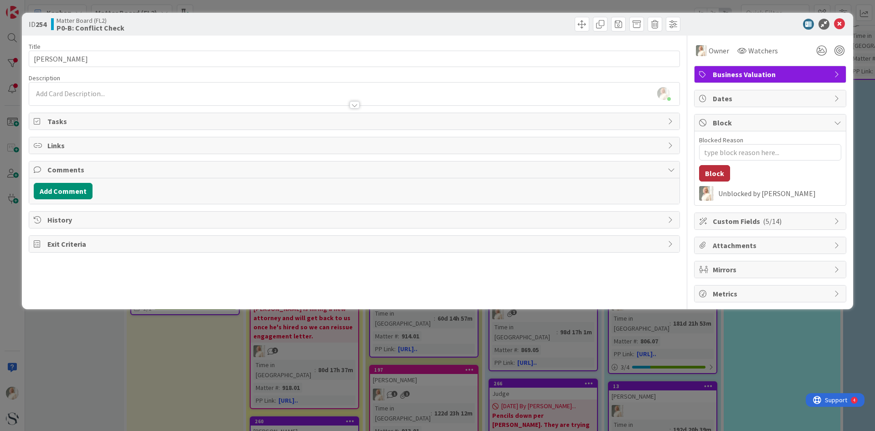
click at [434, 170] on button "Block" at bounding box center [714, 173] width 31 height 16
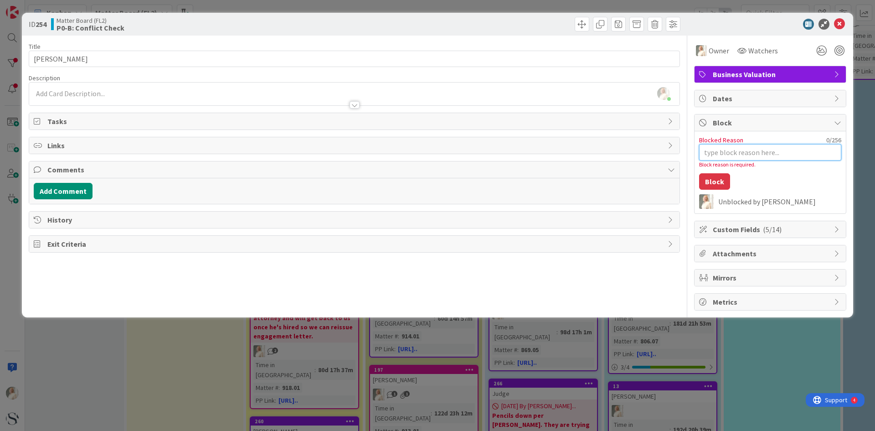
click at [434, 152] on textarea "Blocked Reason" at bounding box center [770, 152] width 142 height 16
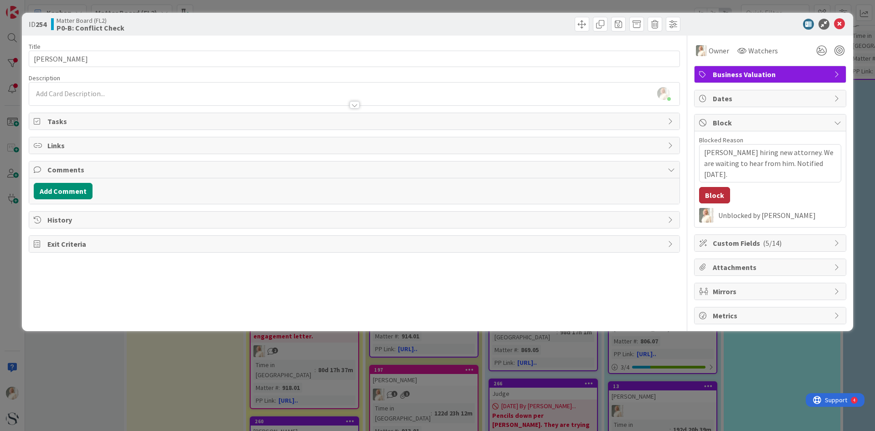
click at [434, 194] on button "Block" at bounding box center [714, 195] width 31 height 16
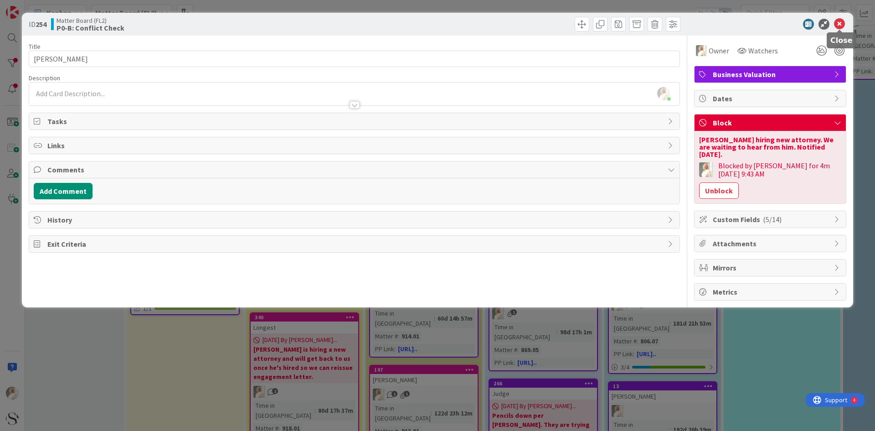
click at [434, 21] on icon at bounding box center [839, 24] width 11 height 11
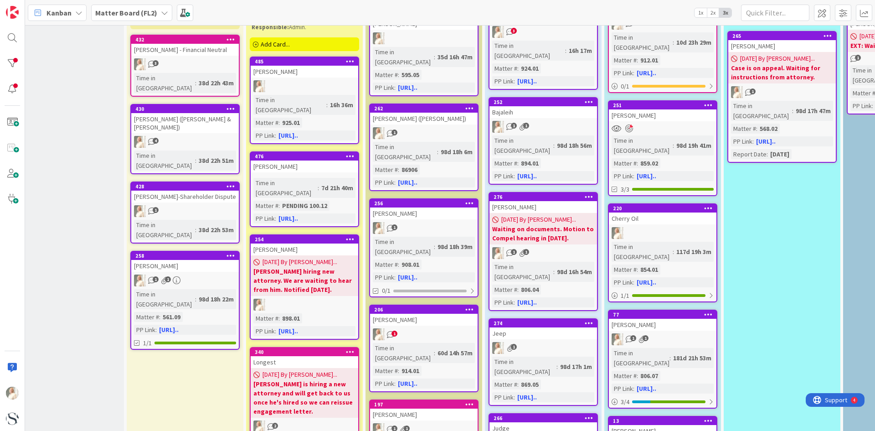
scroll to position [0, 21]
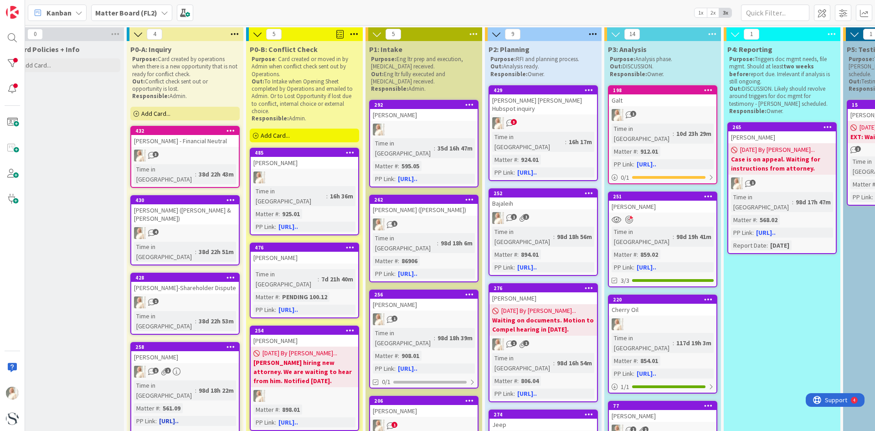
click at [229, 343] on icon at bounding box center [231, 346] width 9 height 6
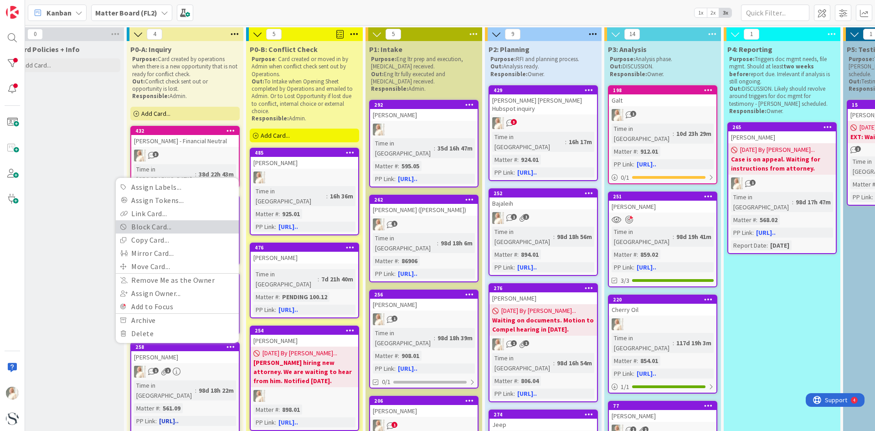
click at [160, 220] on link "Block Card..." at bounding box center [177, 226] width 123 height 13
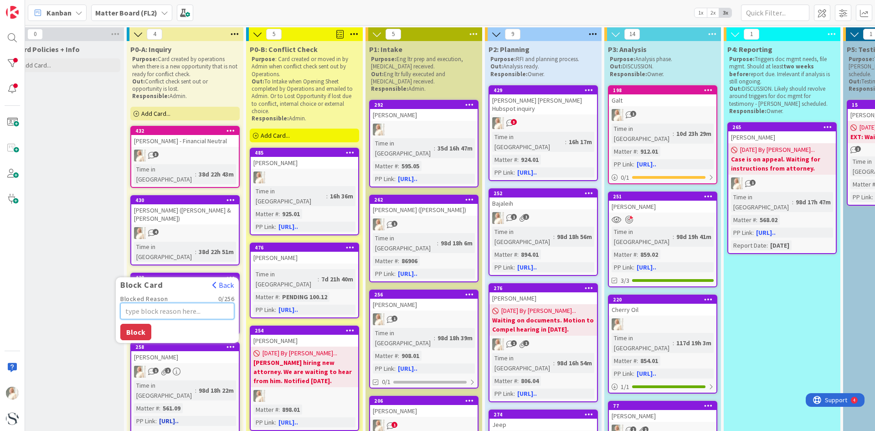
click at [148, 303] on textarea "Blocked Reason" at bounding box center [177, 311] width 114 height 16
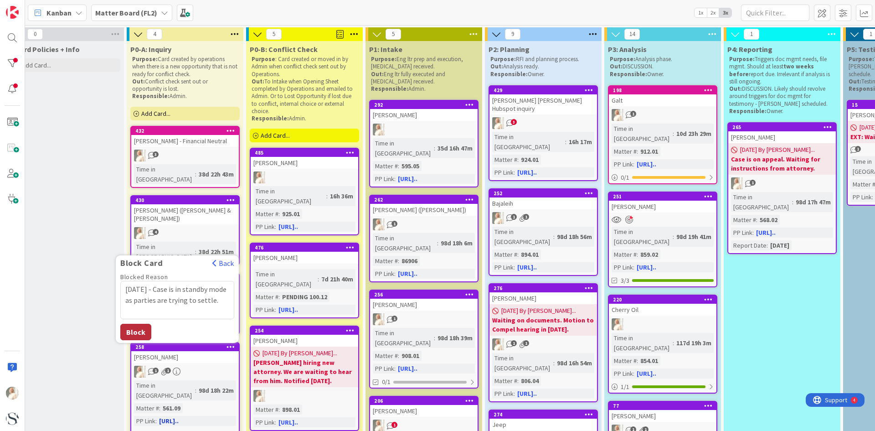
click at [130, 324] on button "Block" at bounding box center [135, 332] width 31 height 16
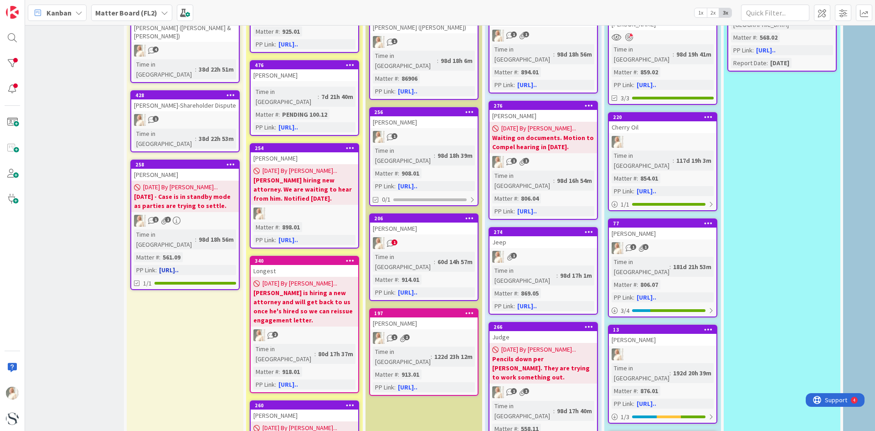
scroll to position [365, 21]
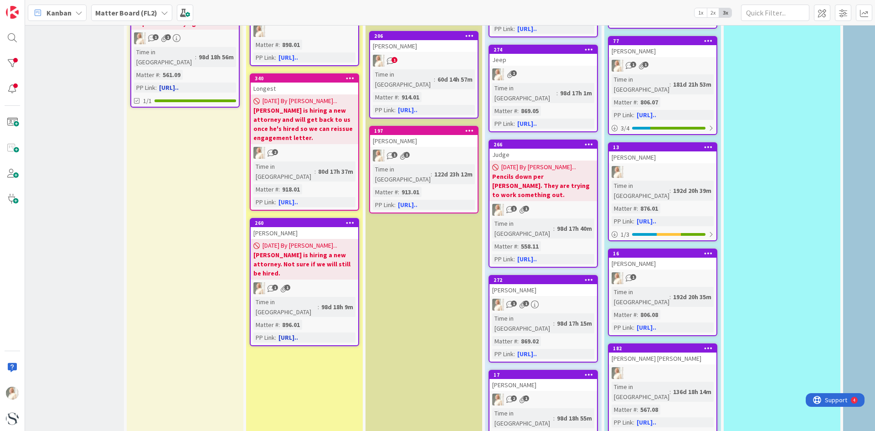
click at [313, 250] on b "[PERSON_NAME] is hiring a new attorney. Not sure if we will still be hired." at bounding box center [304, 263] width 102 height 27
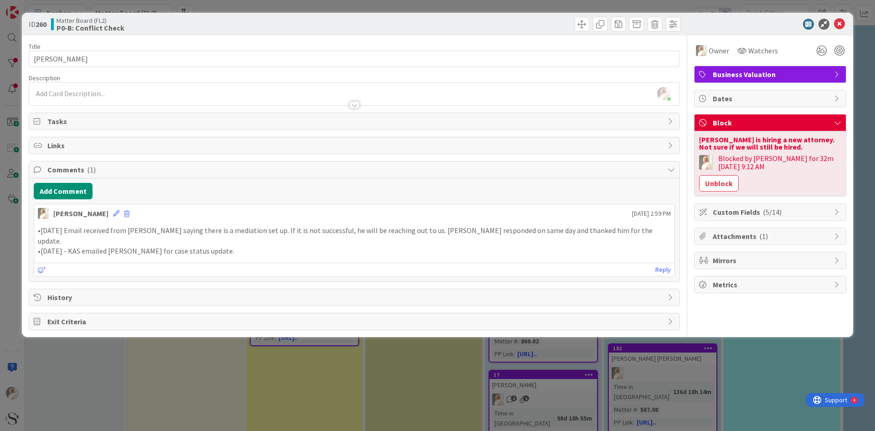
click at [434, 143] on div "[PERSON_NAME] is hiring a new attorney. Not sure if we will still be hired." at bounding box center [770, 143] width 142 height 15
click at [434, 122] on icon at bounding box center [837, 122] width 7 height 7
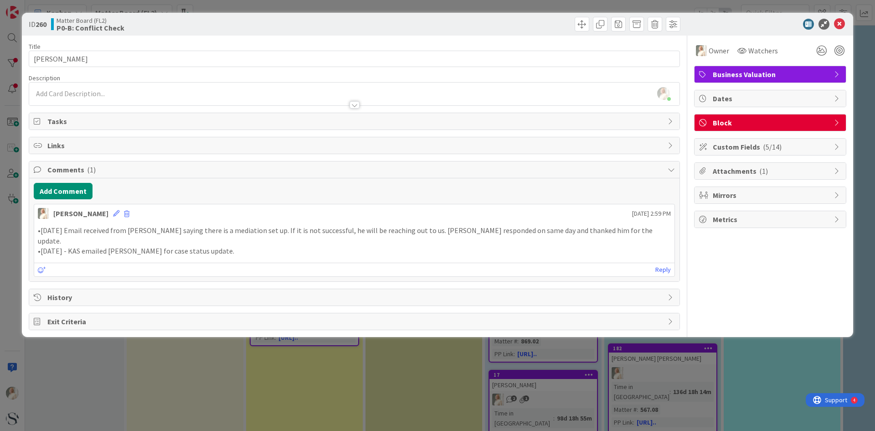
click at [434, 122] on icon at bounding box center [837, 122] width 7 height 7
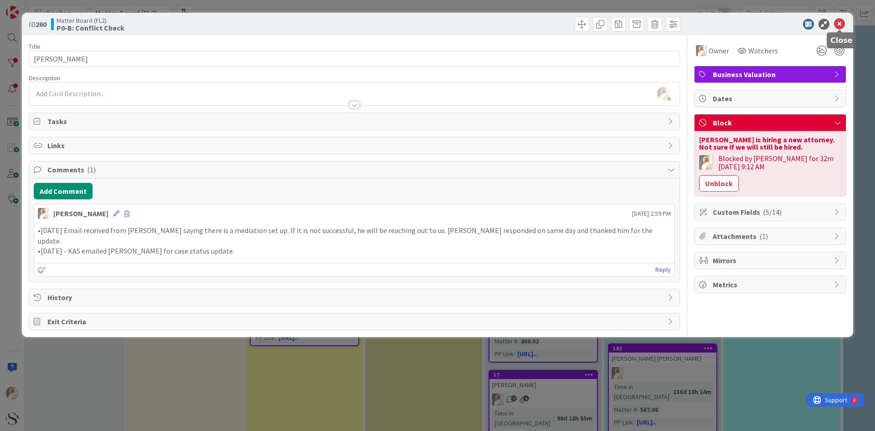
click at [434, 24] on icon at bounding box center [839, 24] width 11 height 11
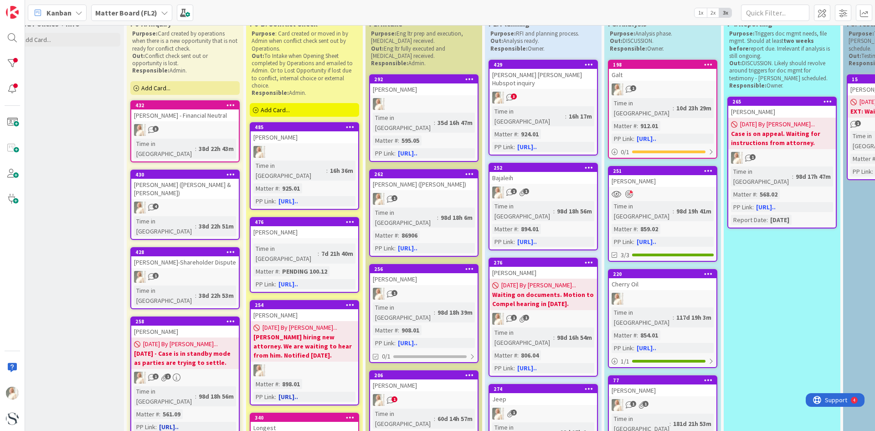
scroll to position [0, 21]
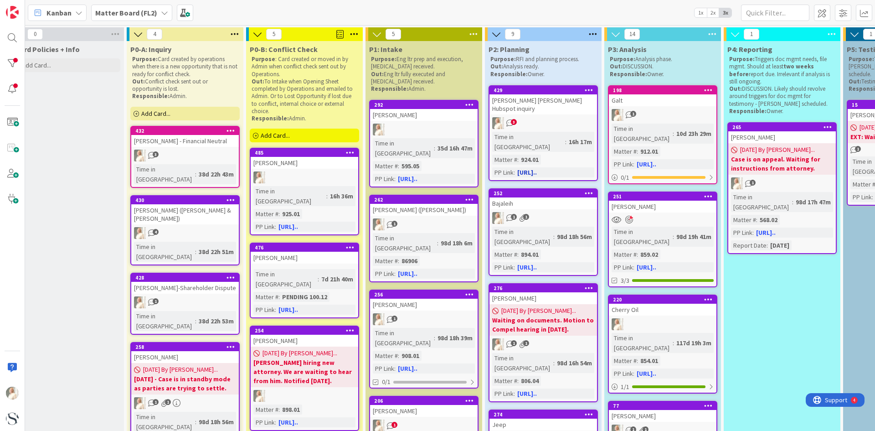
click at [434, 119] on span "3" at bounding box center [514, 122] width 6 height 6
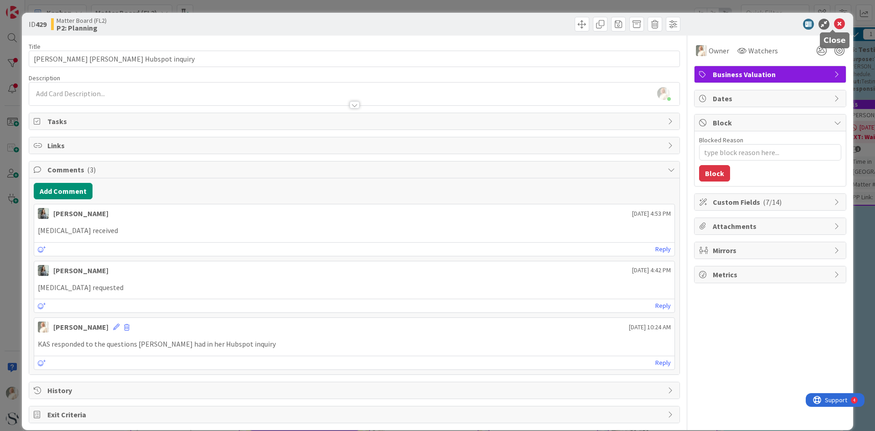
click at [434, 21] on icon at bounding box center [839, 24] width 11 height 11
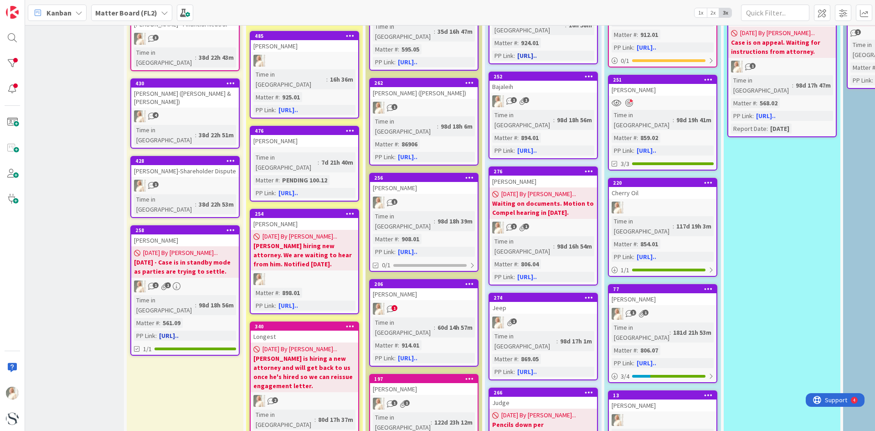
scroll to position [0, 21]
